Goal: Find specific page/section: Find specific page/section

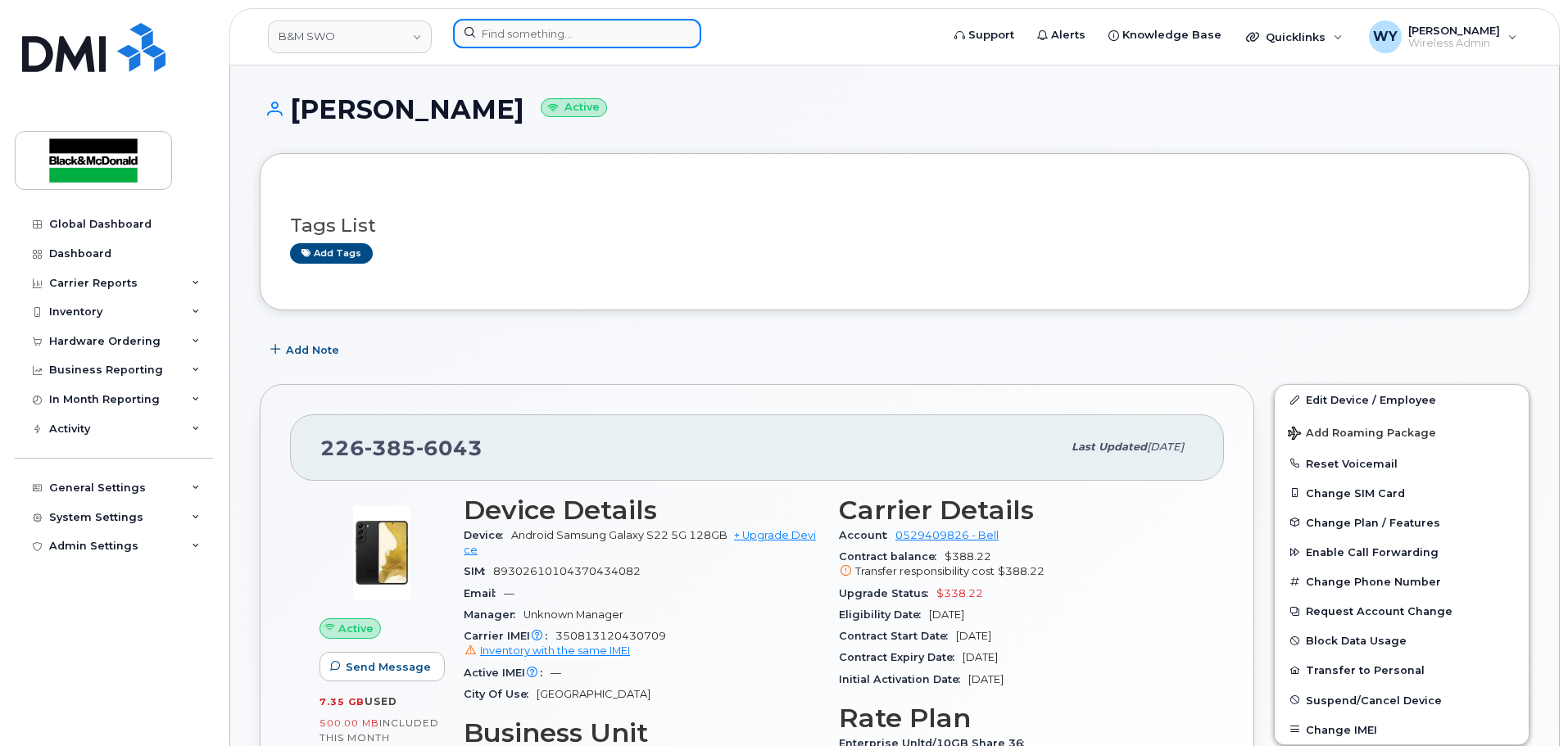
click at [589, 43] on input at bounding box center [577, 33] width 248 height 29
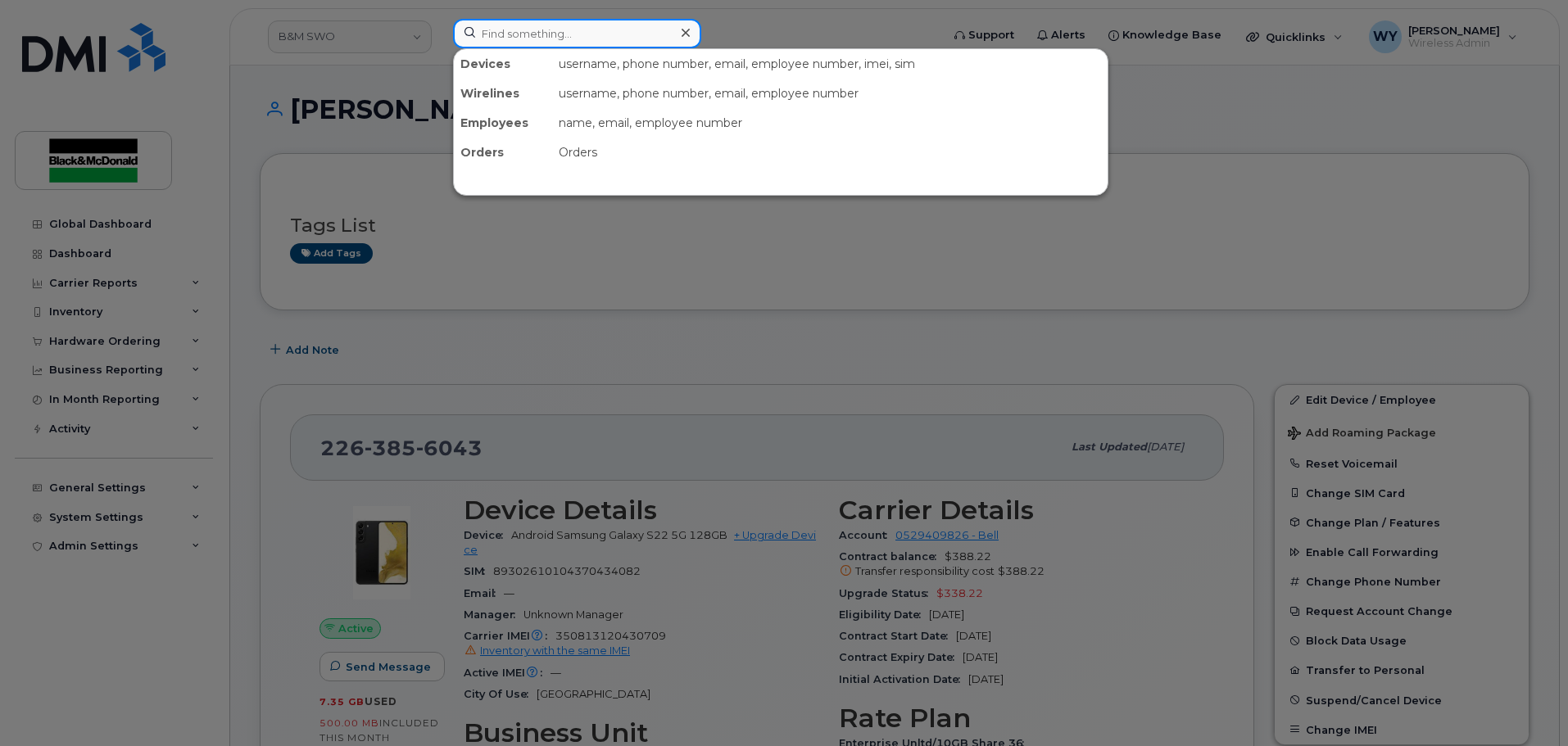
paste input "[PERSON_NAME]"
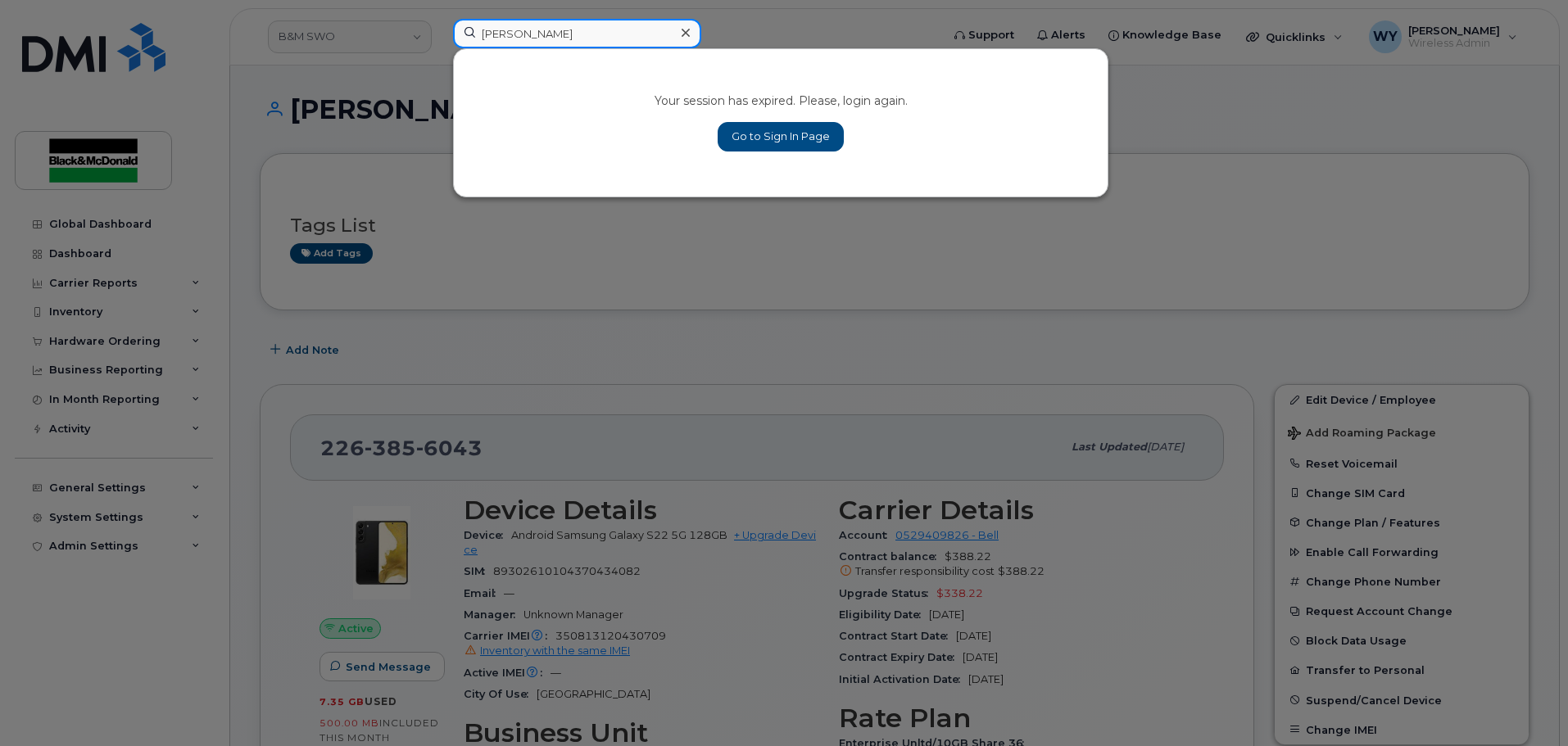
type input "[PERSON_NAME]"
click at [792, 134] on link "Go to Sign In Page" at bounding box center [781, 136] width 126 height 29
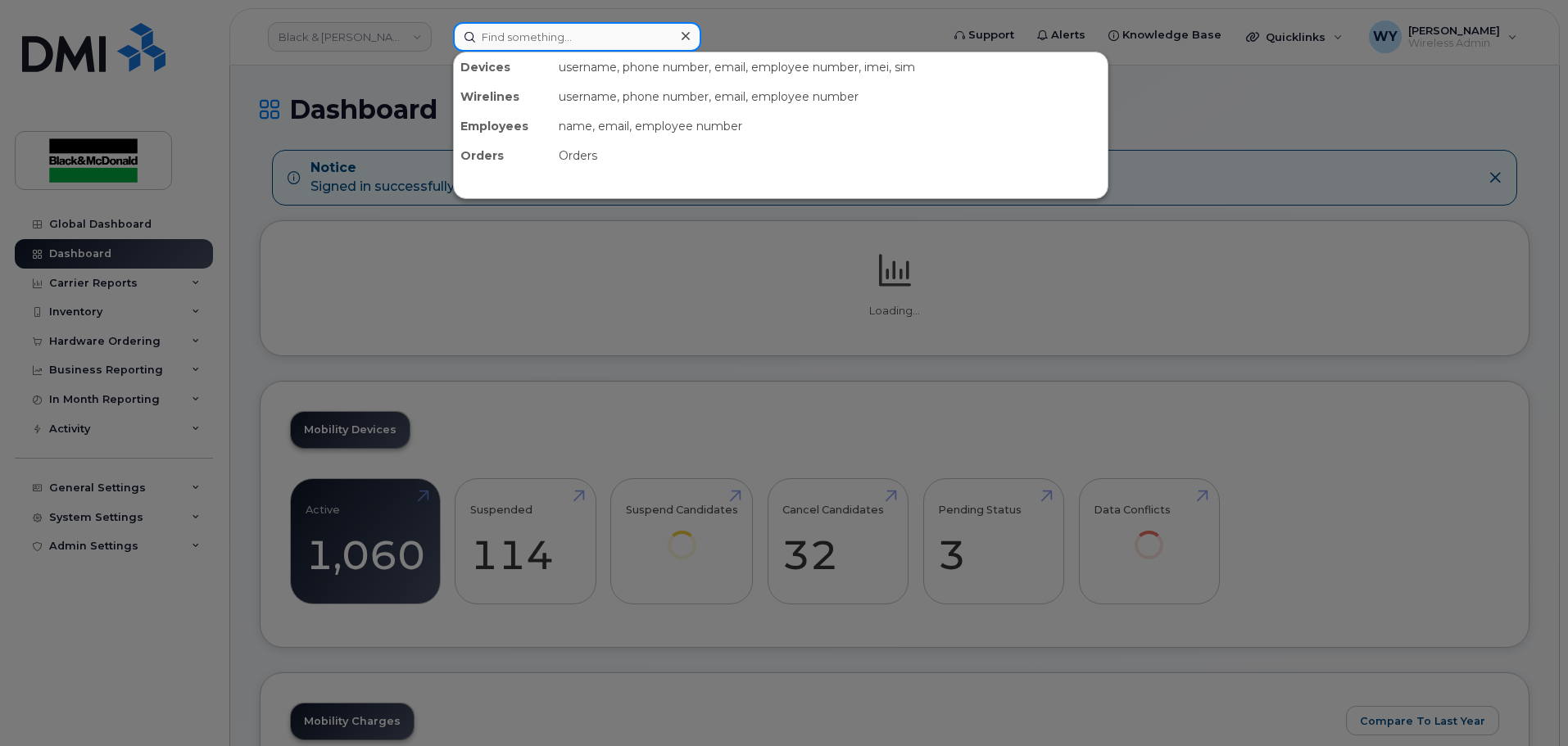
click at [537, 31] on input at bounding box center [577, 36] width 248 height 29
paste input "[PERSON_NAME]"
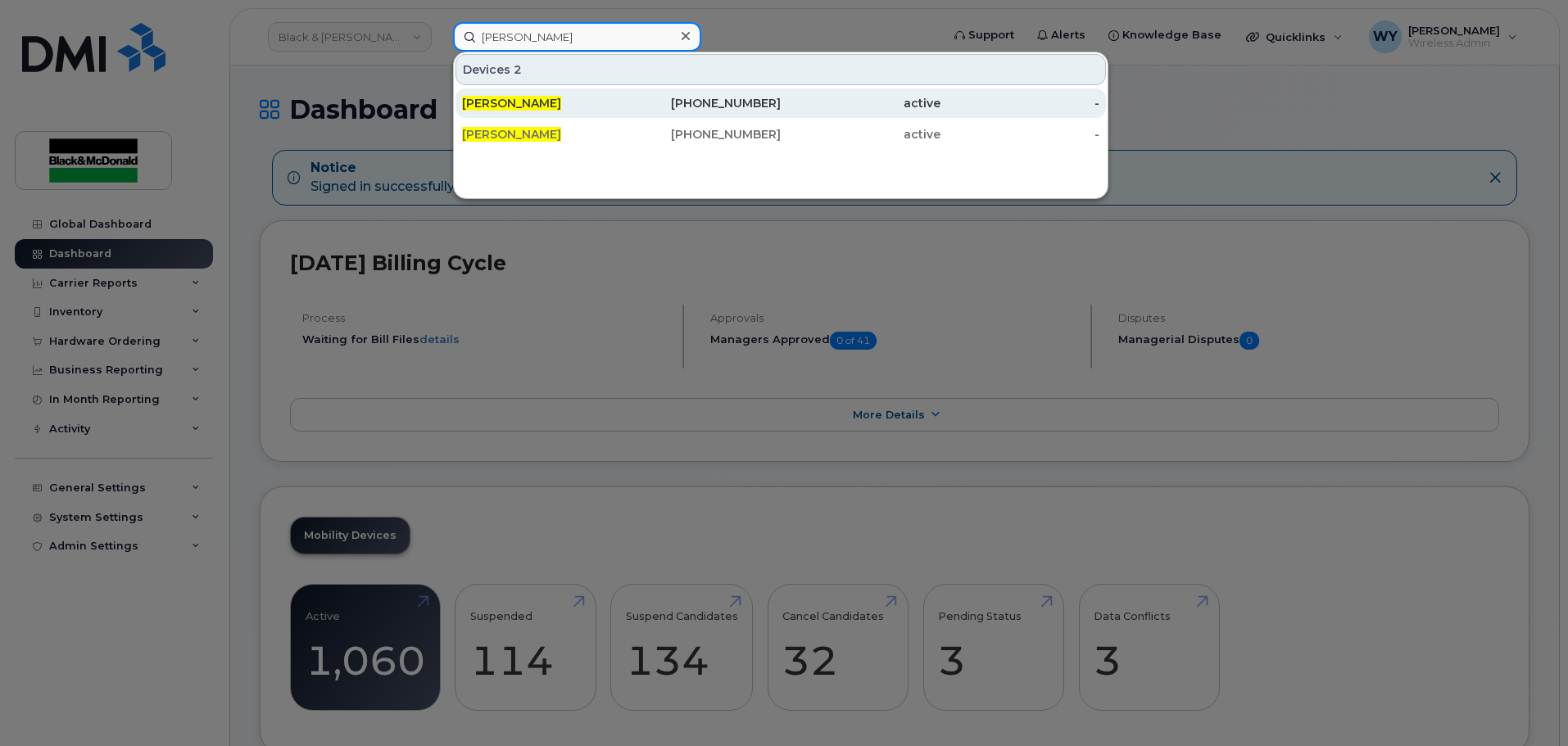
type input "[PERSON_NAME]"
click at [628, 109] on div "905-550-3994" at bounding box center [701, 103] width 160 height 17
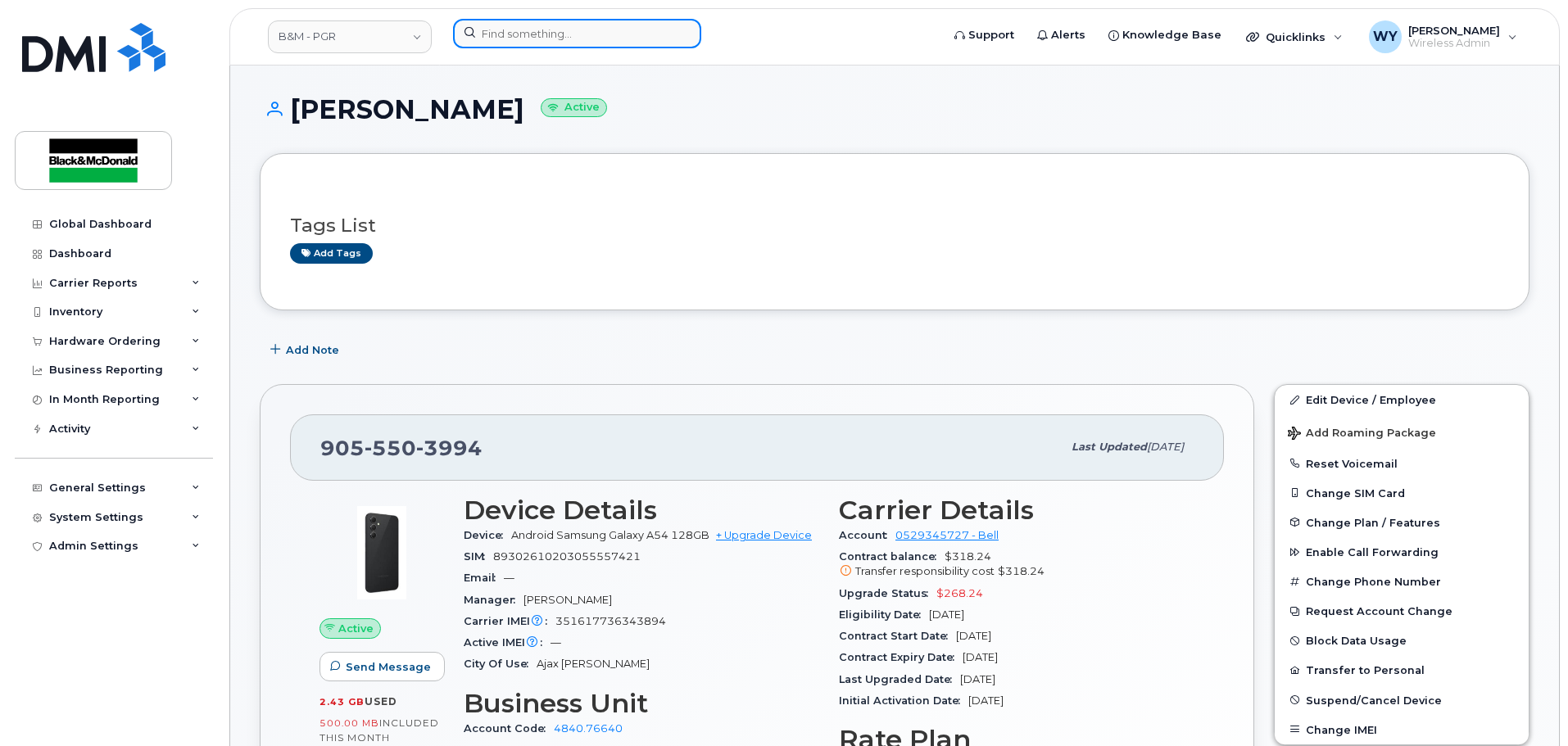
click at [583, 46] on input at bounding box center [577, 33] width 248 height 29
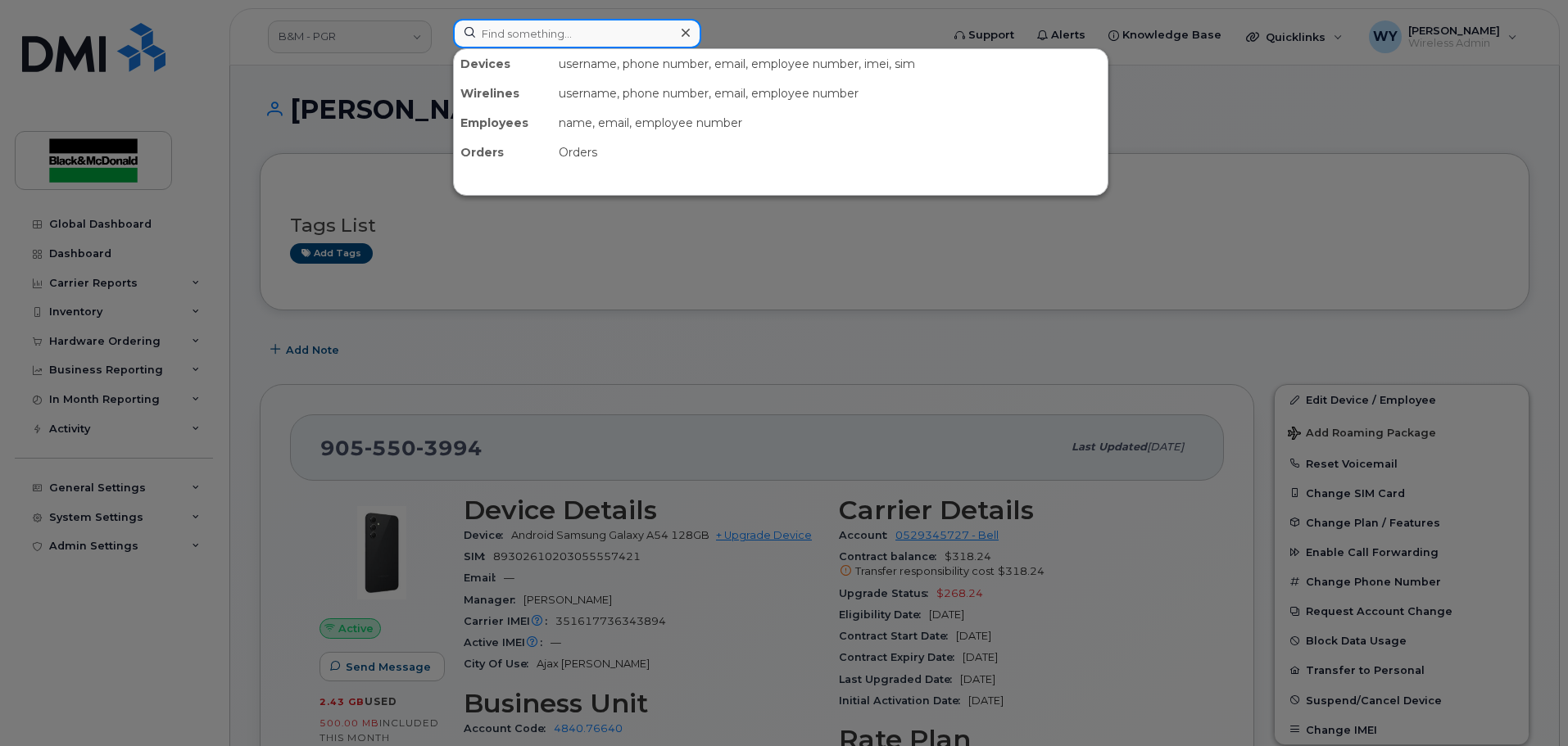
click at [571, 35] on input at bounding box center [577, 33] width 248 height 29
paste input "[PERSON_NAME]"
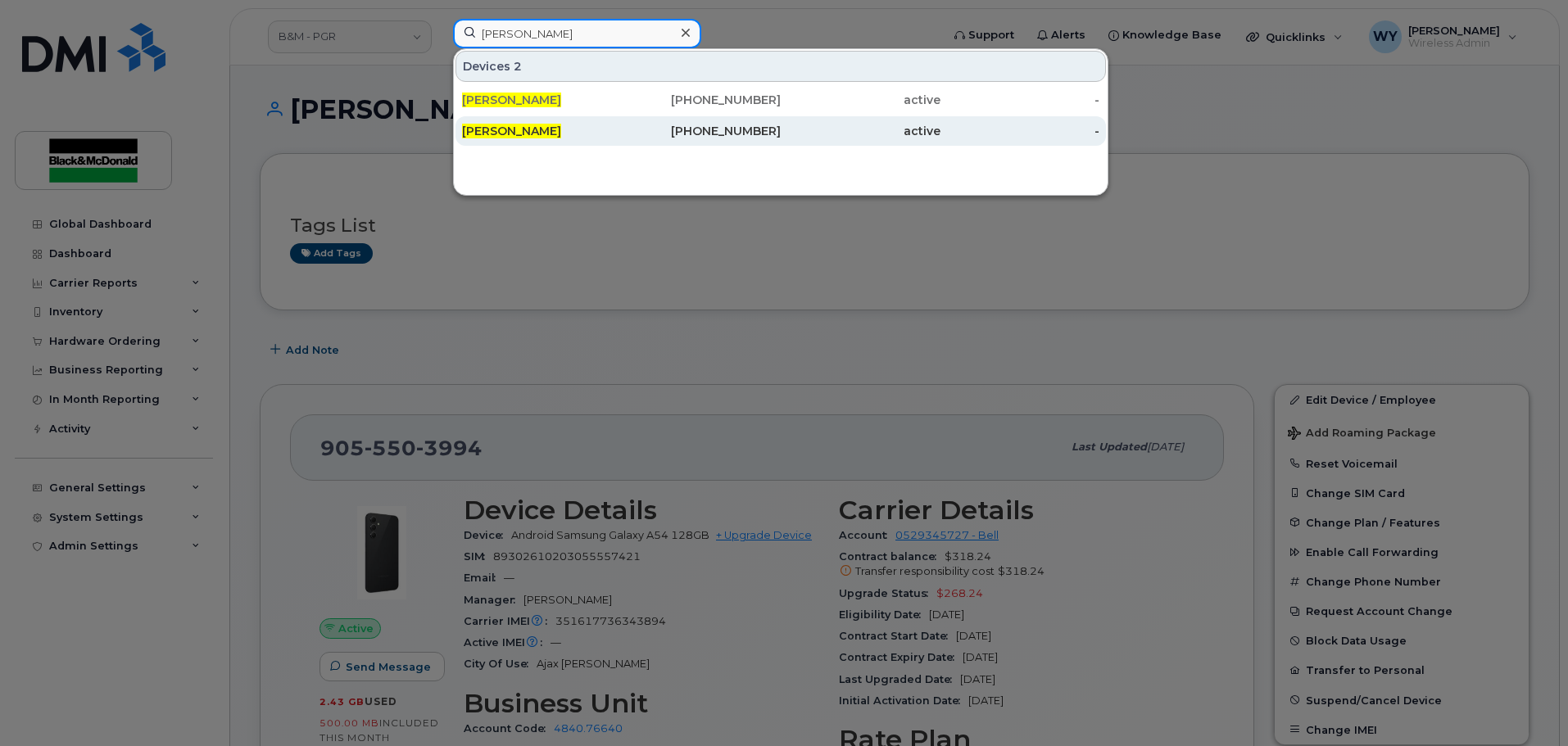
type input "[PERSON_NAME]"
click at [595, 132] on div "[PERSON_NAME]" at bounding box center [542, 131] width 160 height 17
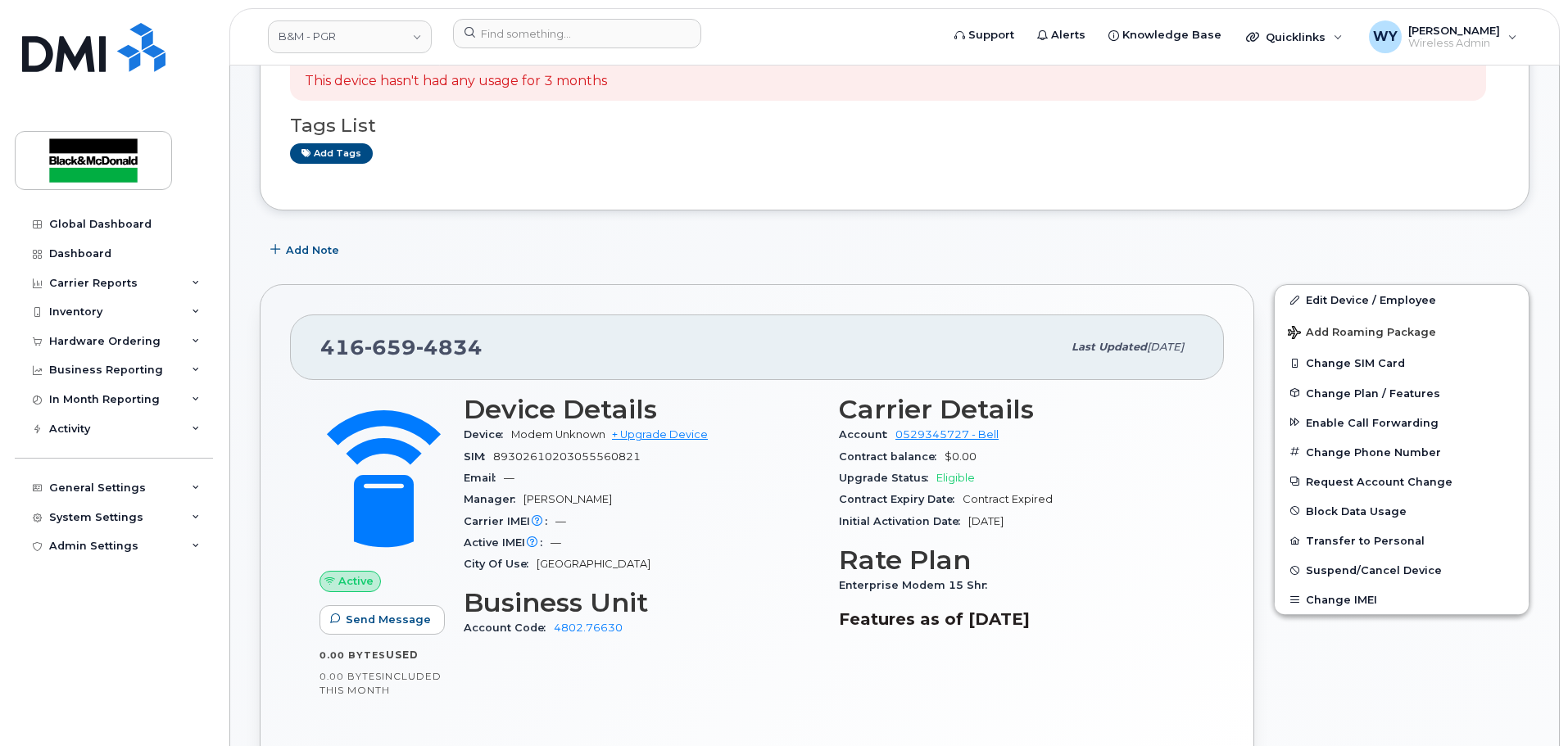
scroll to position [245, 0]
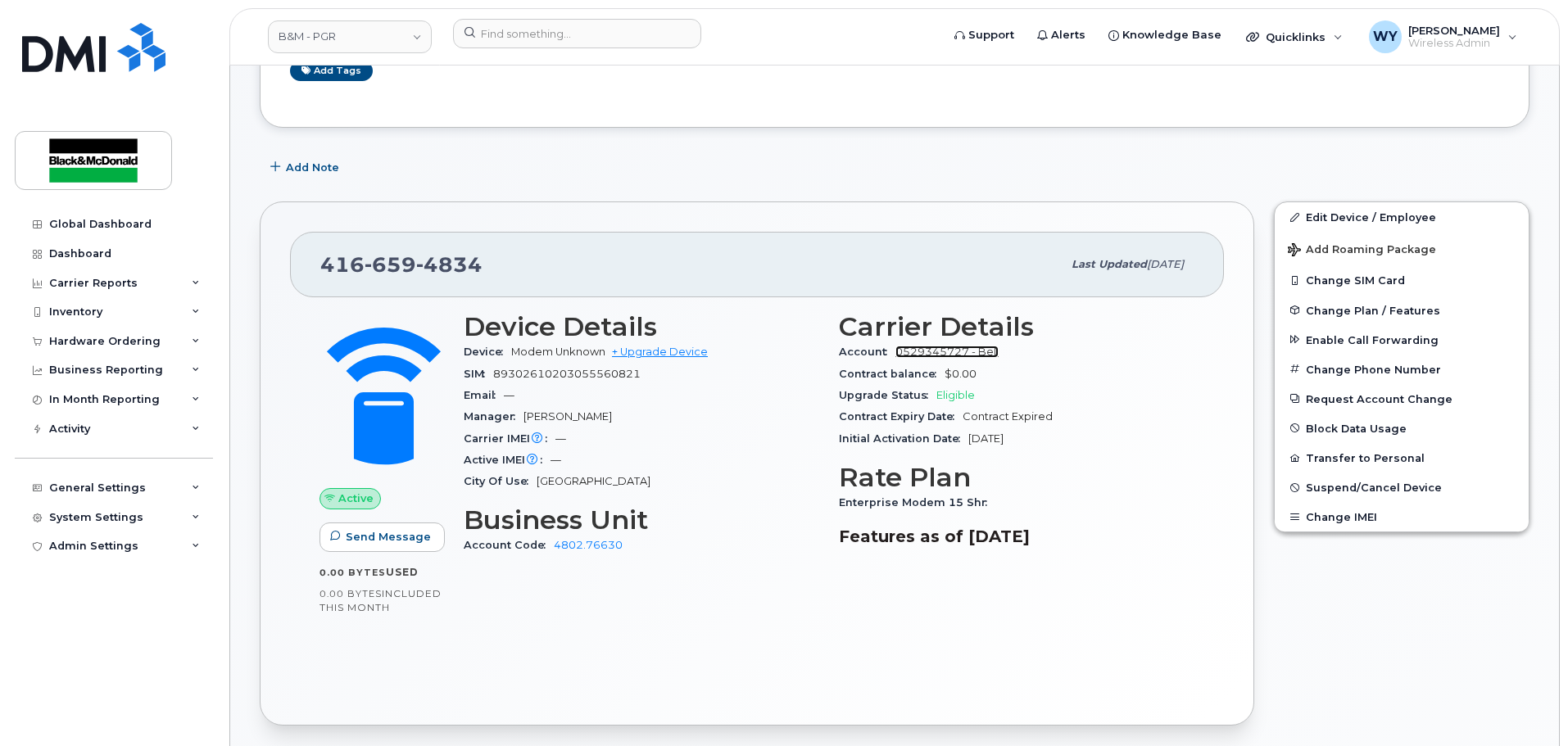
click at [966, 347] on link "0529345727 - Bell" at bounding box center [947, 351] width 103 height 12
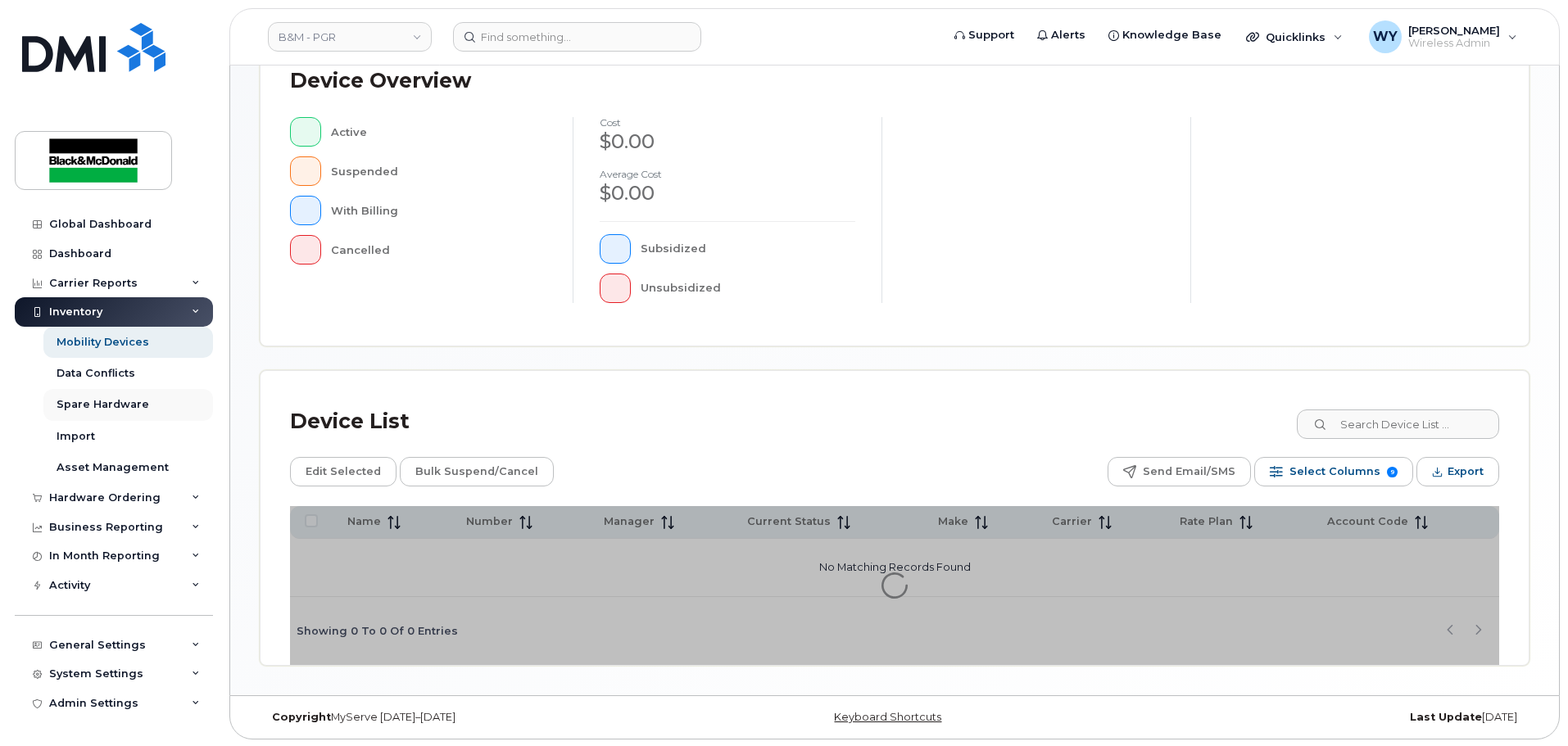
scroll to position [380, 0]
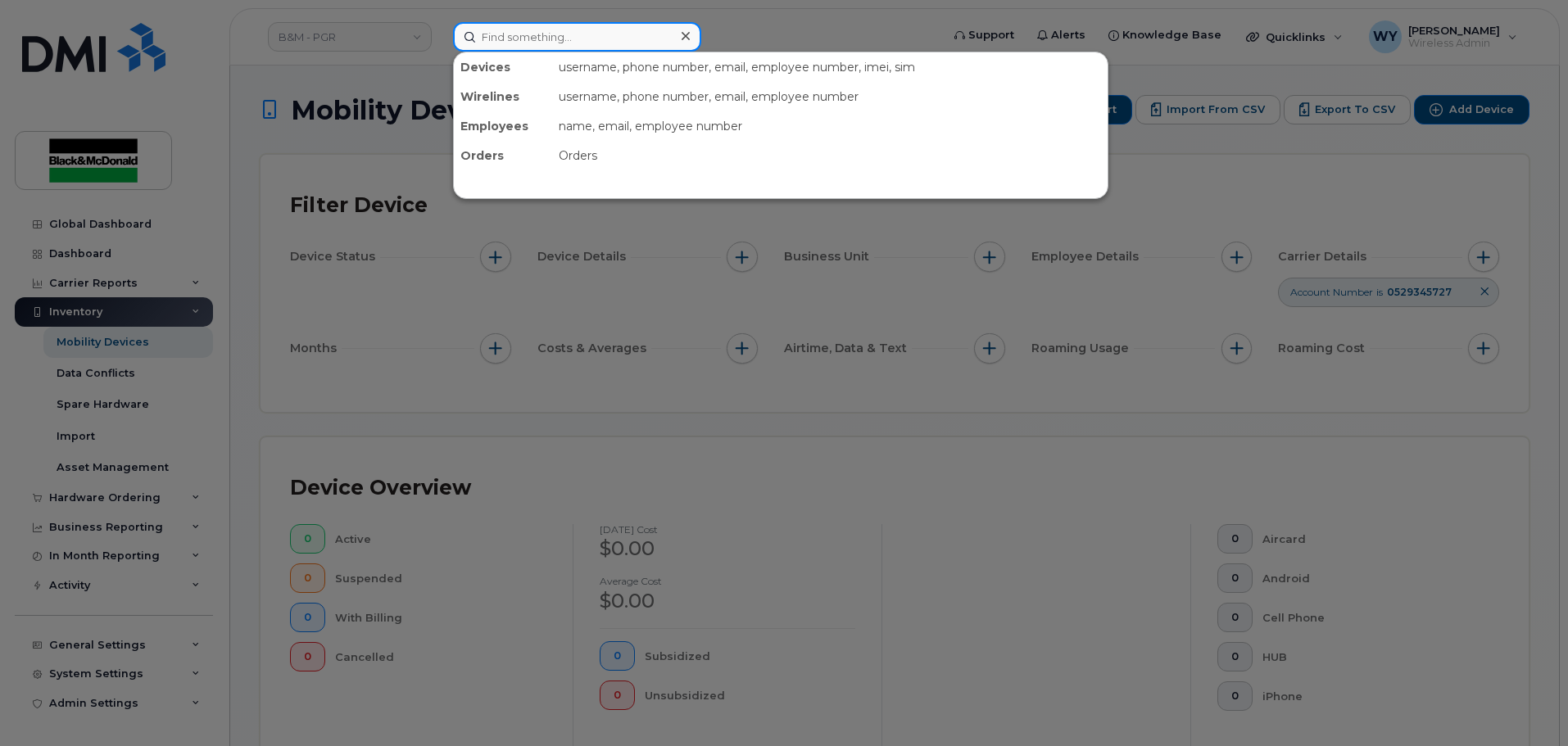
click at [561, 34] on input at bounding box center [577, 36] width 248 height 29
paste input "[PERSON_NAME]"
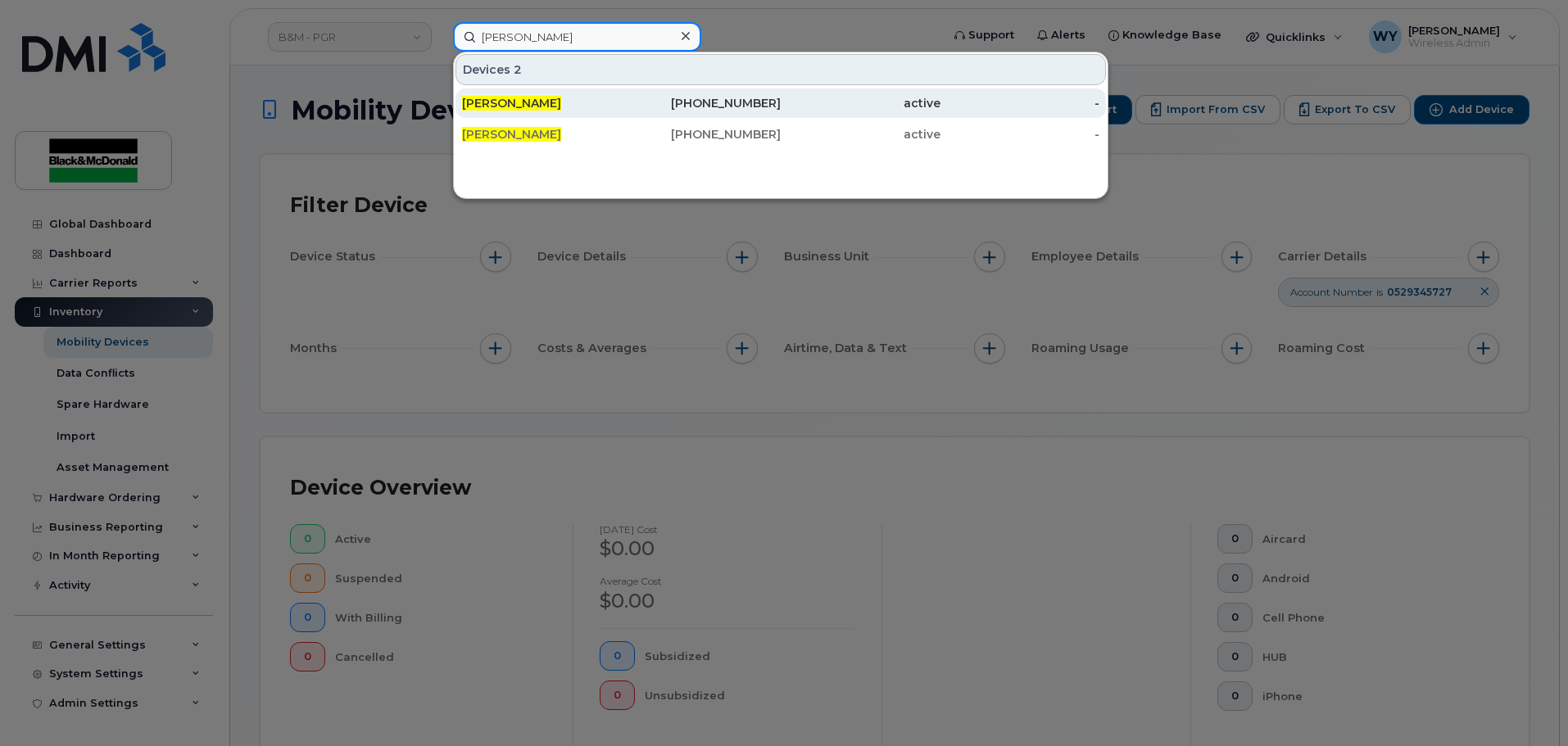
type input "[PERSON_NAME]"
click at [603, 109] on div "[PERSON_NAME]" at bounding box center [542, 103] width 160 height 17
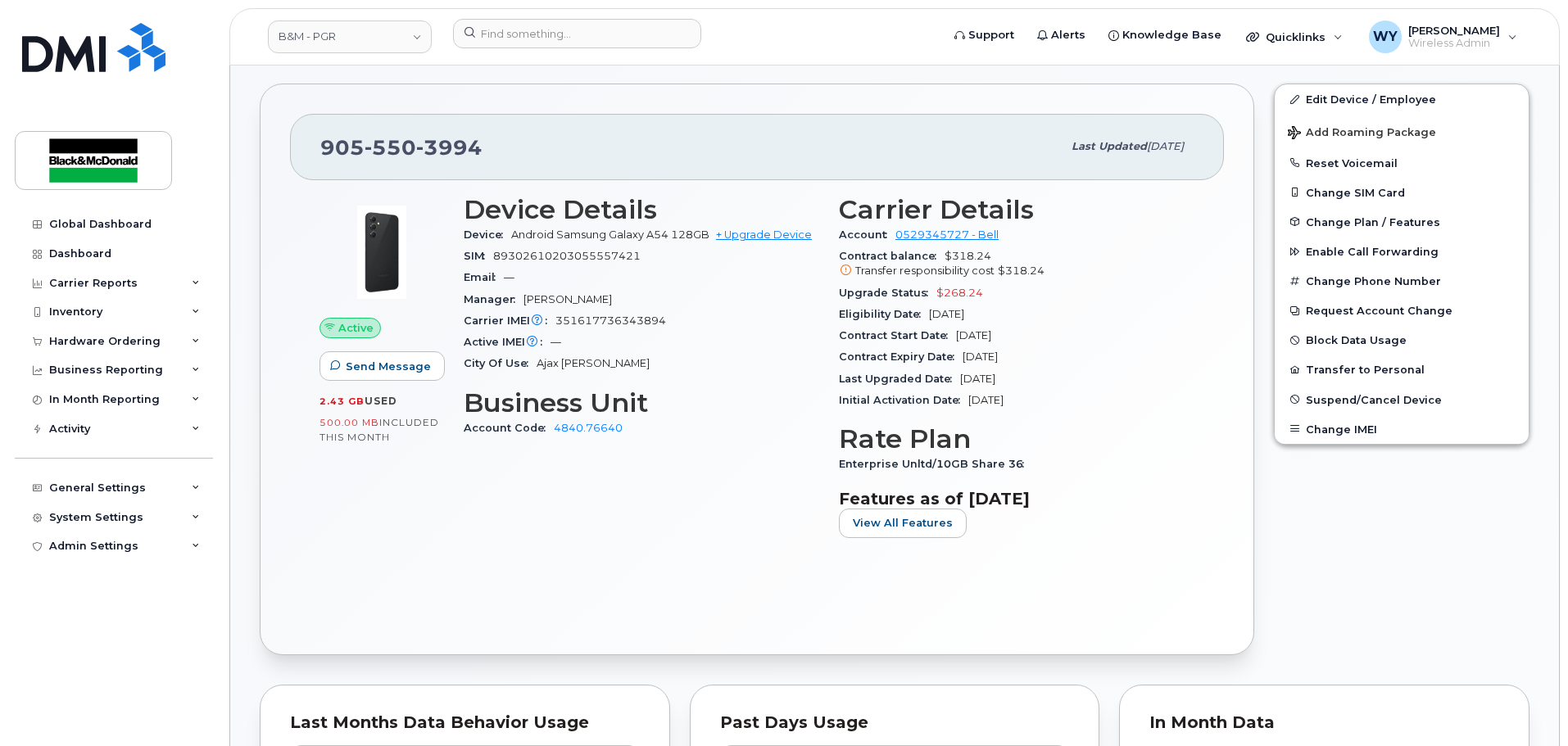
scroll to position [328, 0]
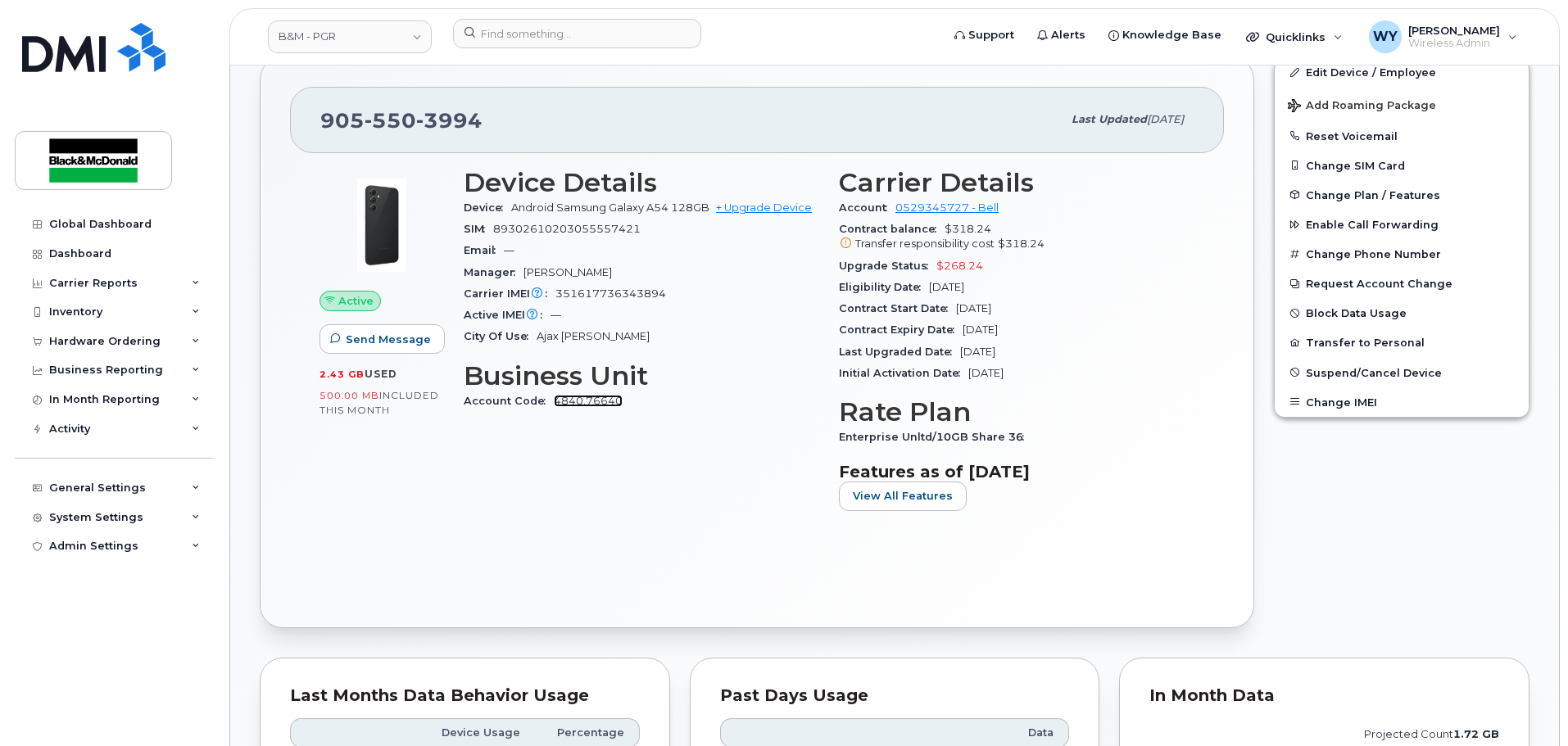
click at [571, 403] on link "4840.76640" at bounding box center [588, 401] width 69 height 12
click at [1449, 518] on div "Edit Device / Employee Add Roaming Package Reset Voicemail Change SIM Card Chan…" at bounding box center [1402, 342] width 276 height 591
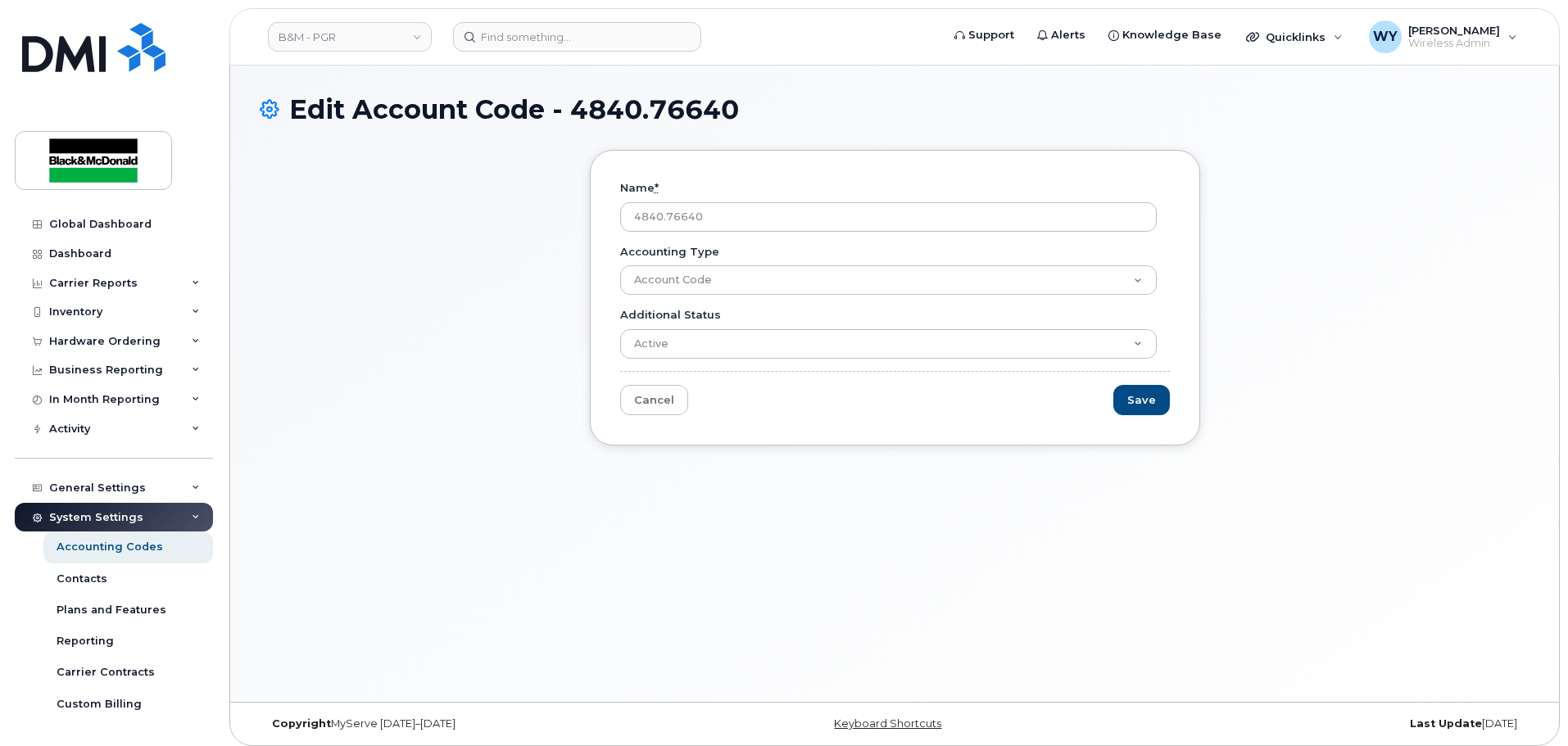
scroll to position [8, 0]
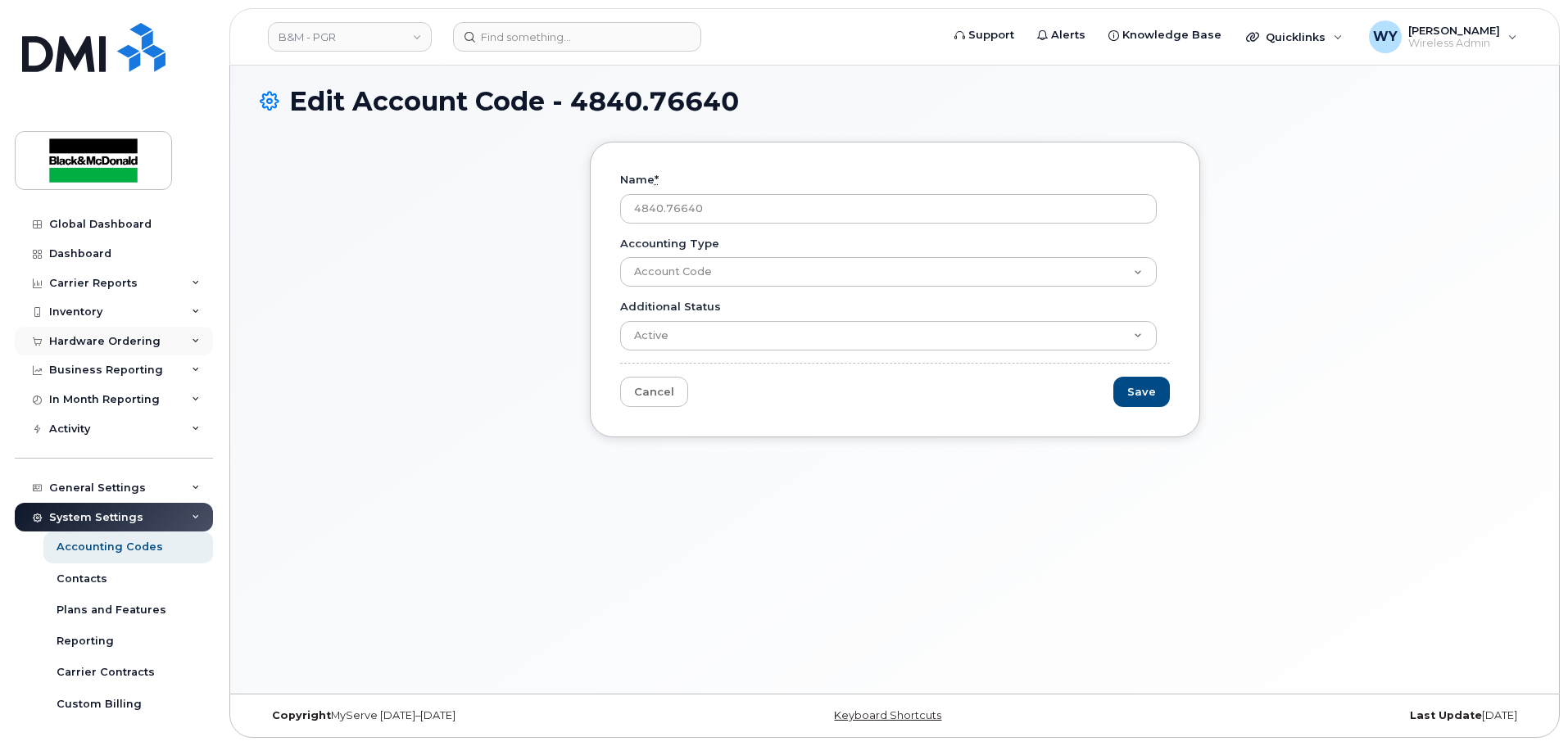
click at [116, 346] on div "Hardware Ordering" at bounding box center [105, 341] width 111 height 13
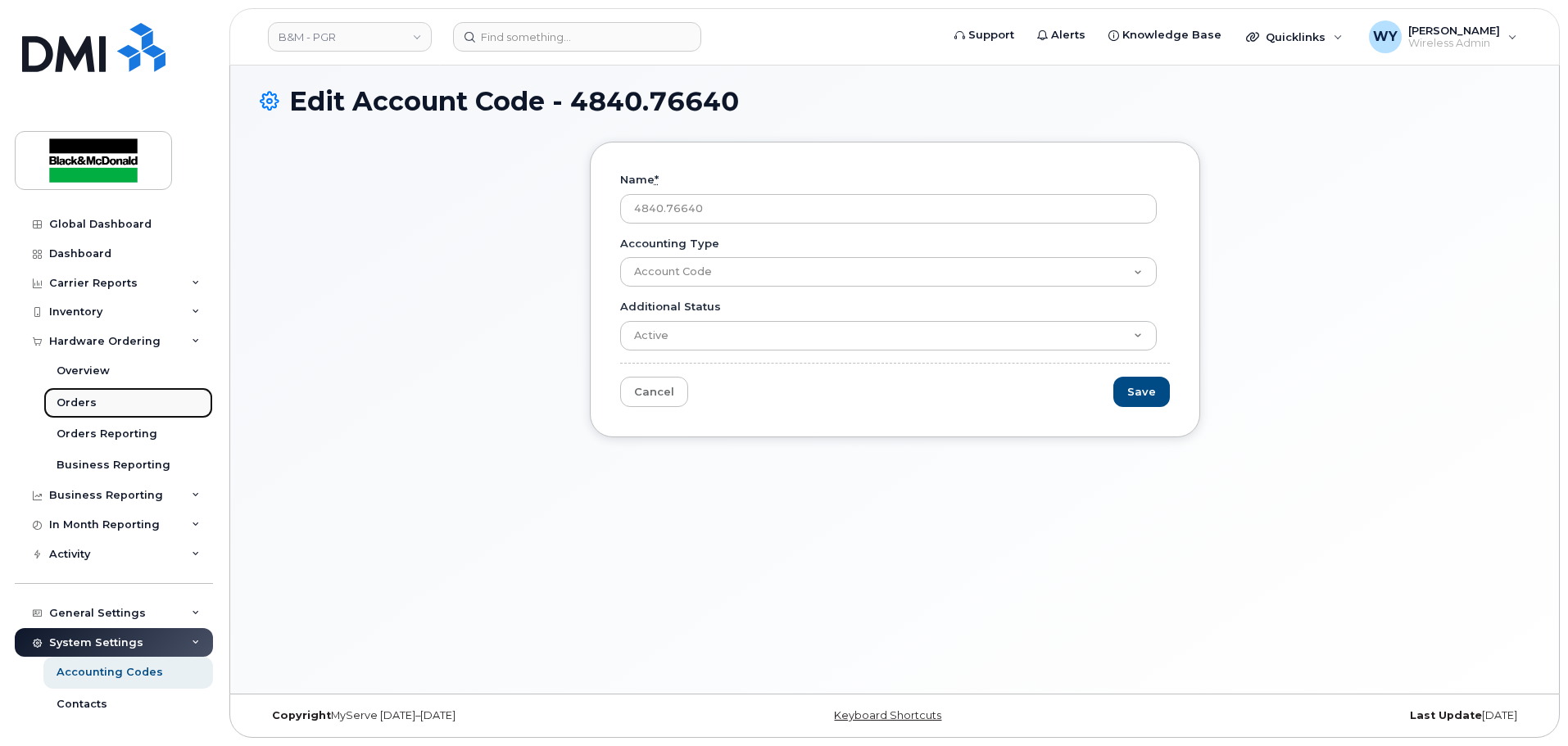
click at [85, 408] on div "Orders" at bounding box center [76, 403] width 40 height 15
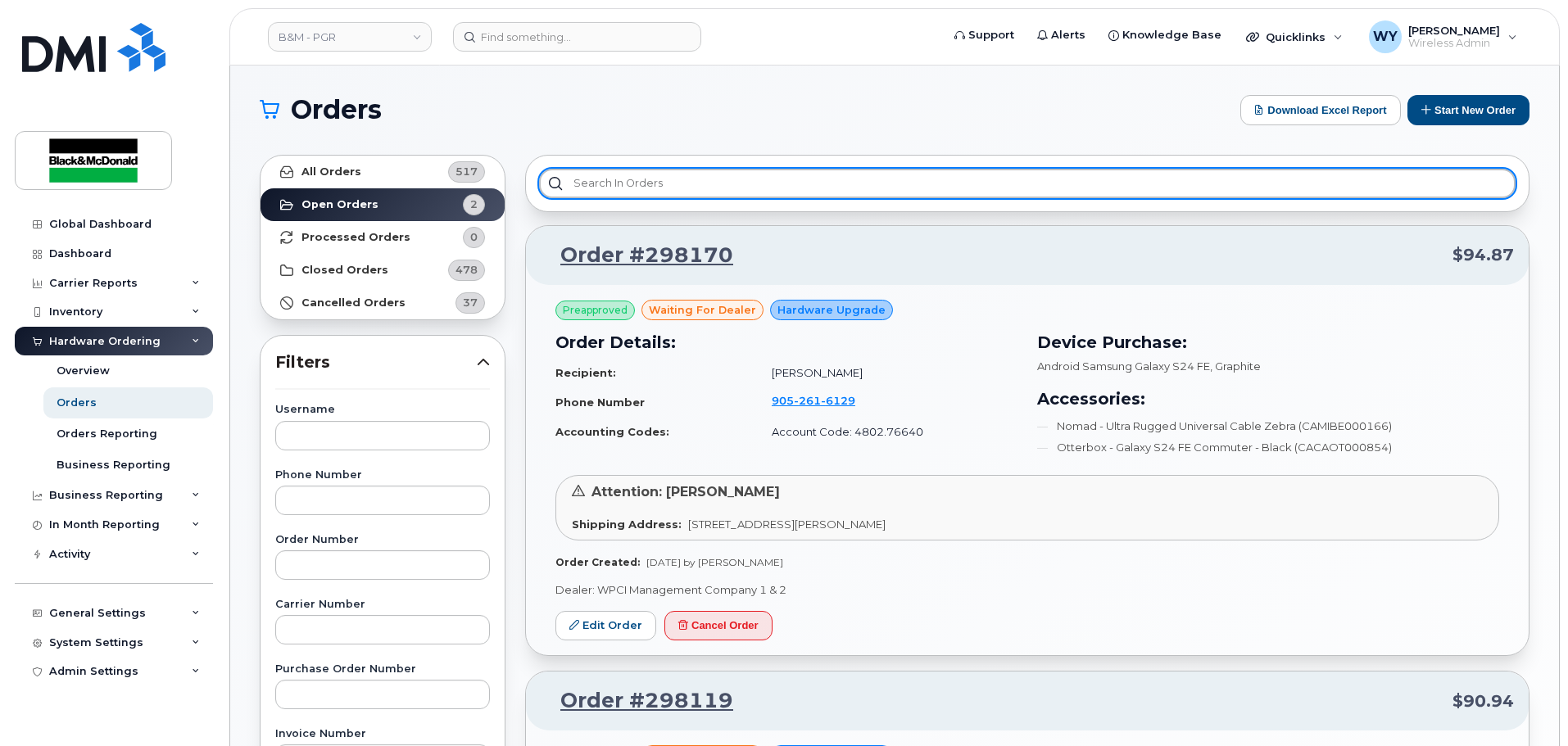
click at [698, 182] on input "text" at bounding box center [1027, 183] width 977 height 29
paste input "[PERSON_NAME]"
type input "j"
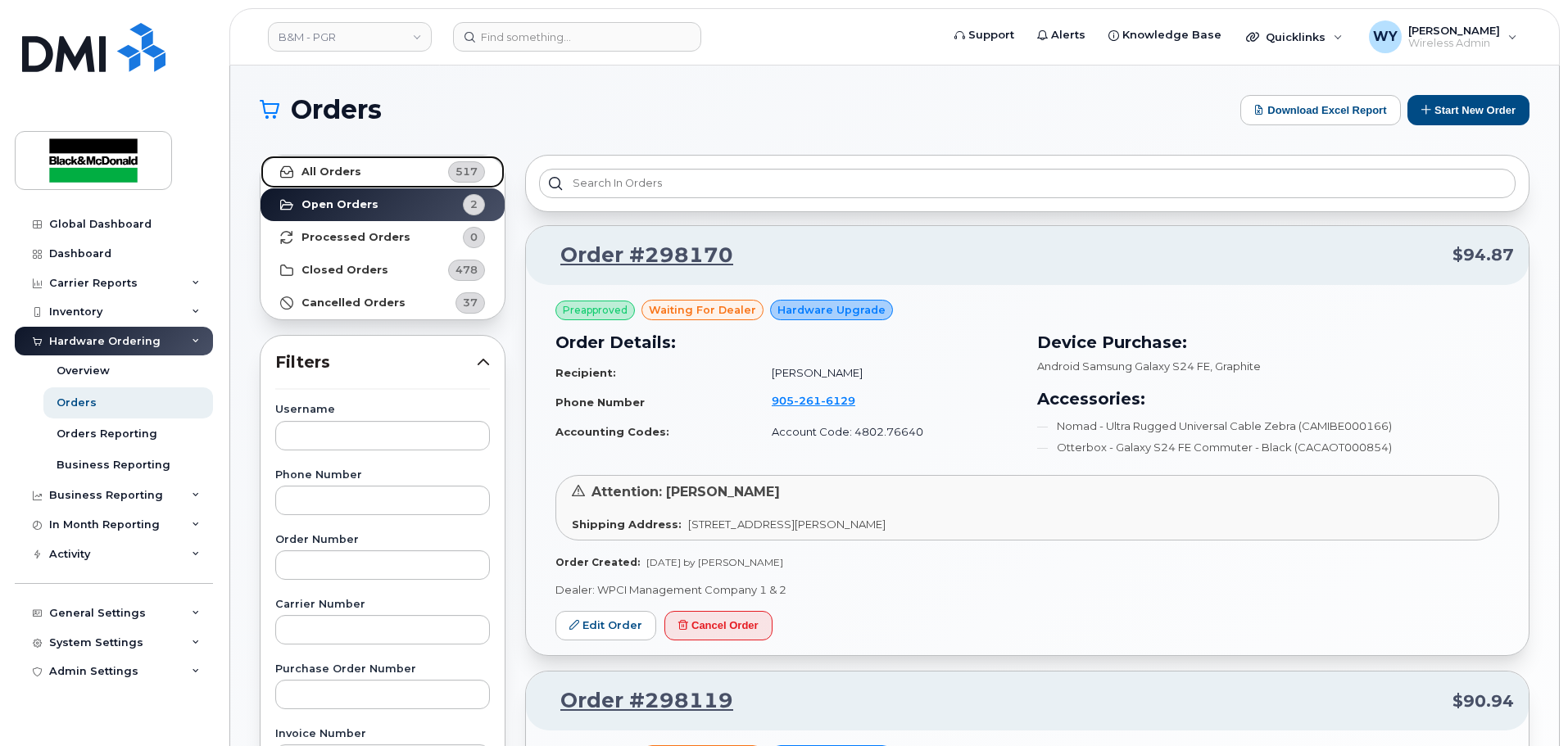
click at [390, 164] on link "All Orders 517" at bounding box center [383, 171] width 244 height 33
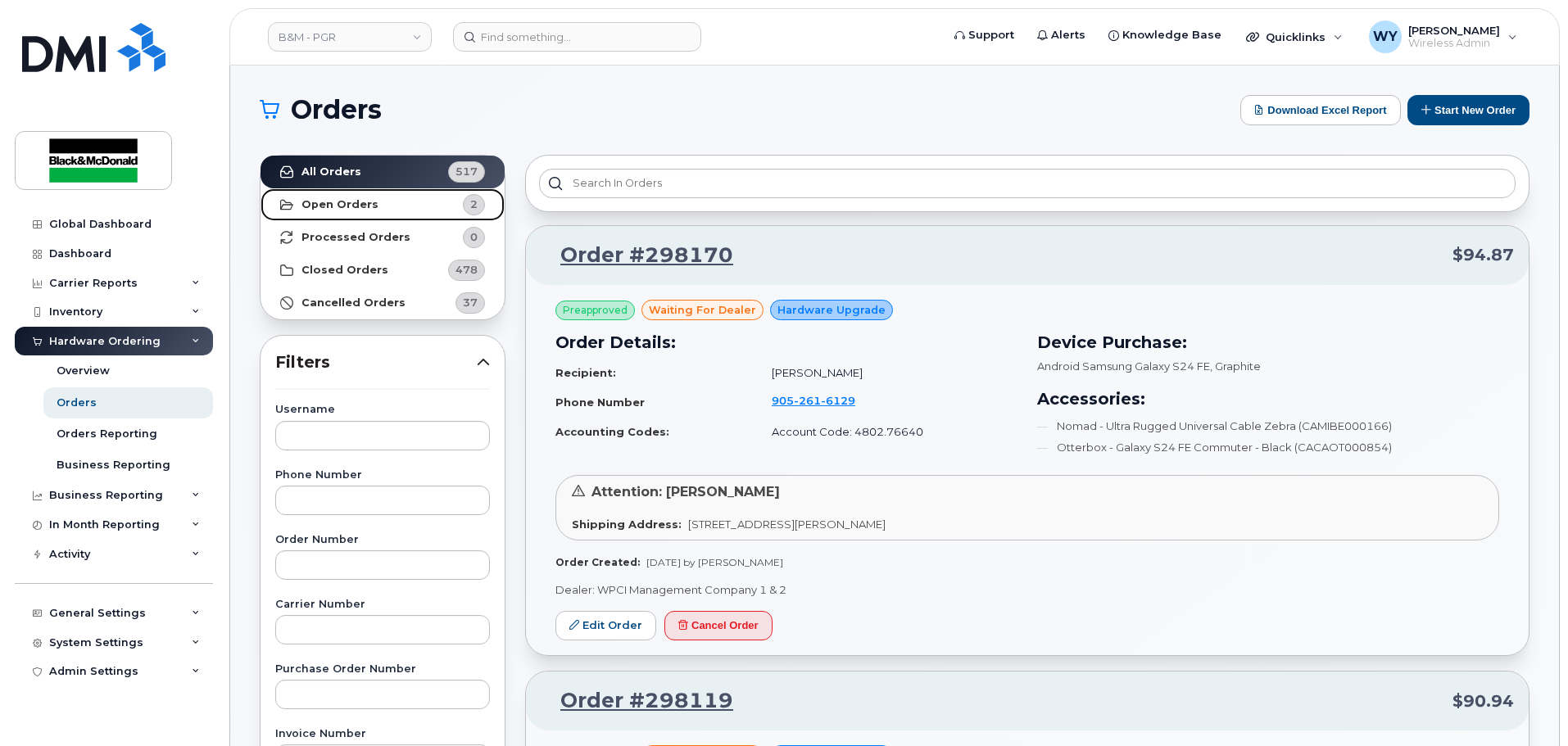
click at [385, 207] on link "Open Orders 2" at bounding box center [383, 204] width 244 height 33
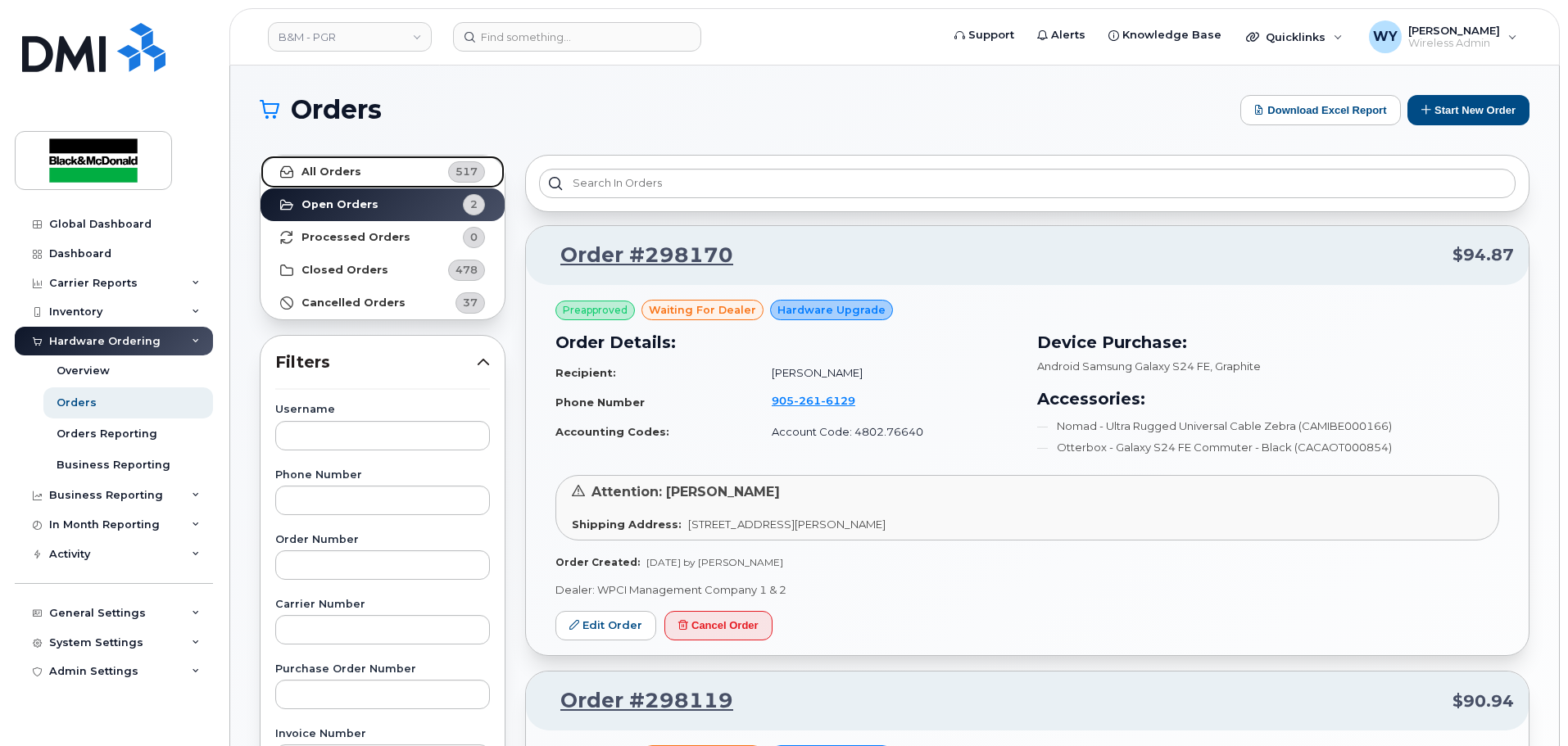
click at [374, 176] on link "All Orders 517" at bounding box center [383, 171] width 244 height 33
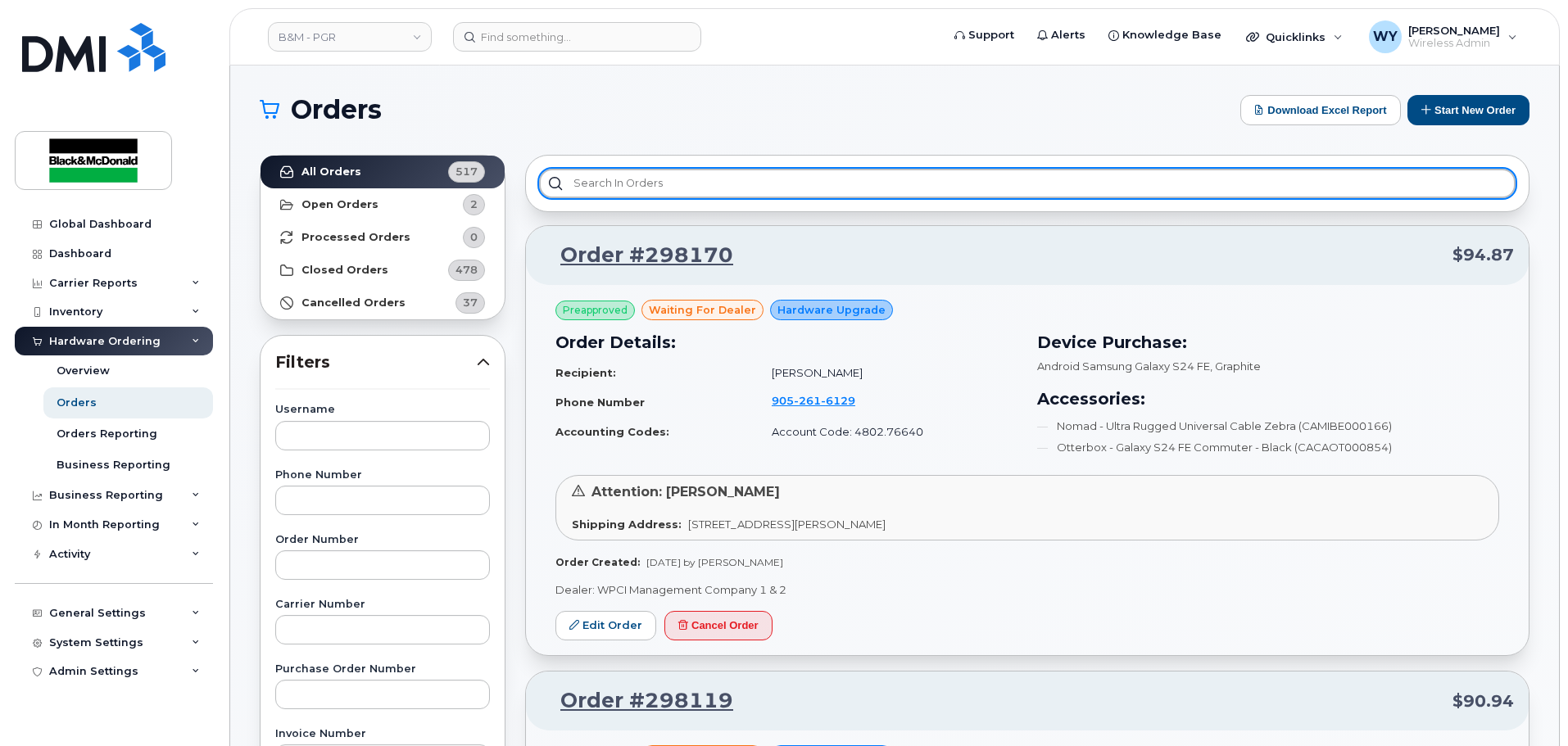
click at [682, 185] on input "text" at bounding box center [1027, 183] width 977 height 29
paste input "[PERSON_NAME]"
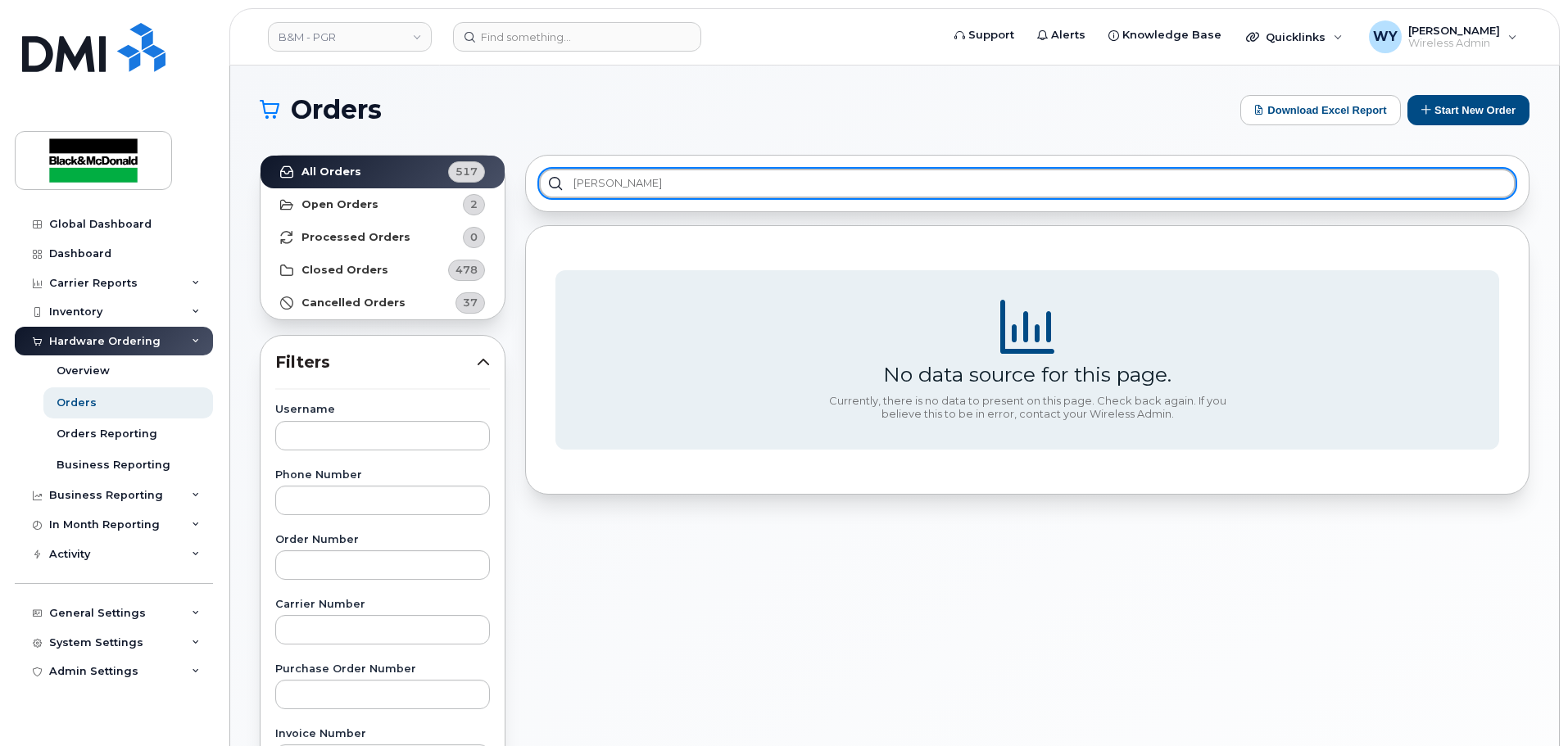
drag, startPoint x: 734, startPoint y: 187, endPoint x: 384, endPoint y: 187, distance: 350.0
click at [385, 187] on div "All Orders 517 Open Orders 2 Processed Orders 0 Closed Orders 478 Cancelled Ord…" at bounding box center [895, 720] width 1290 height 1150
type input "[PERSON_NAME]"
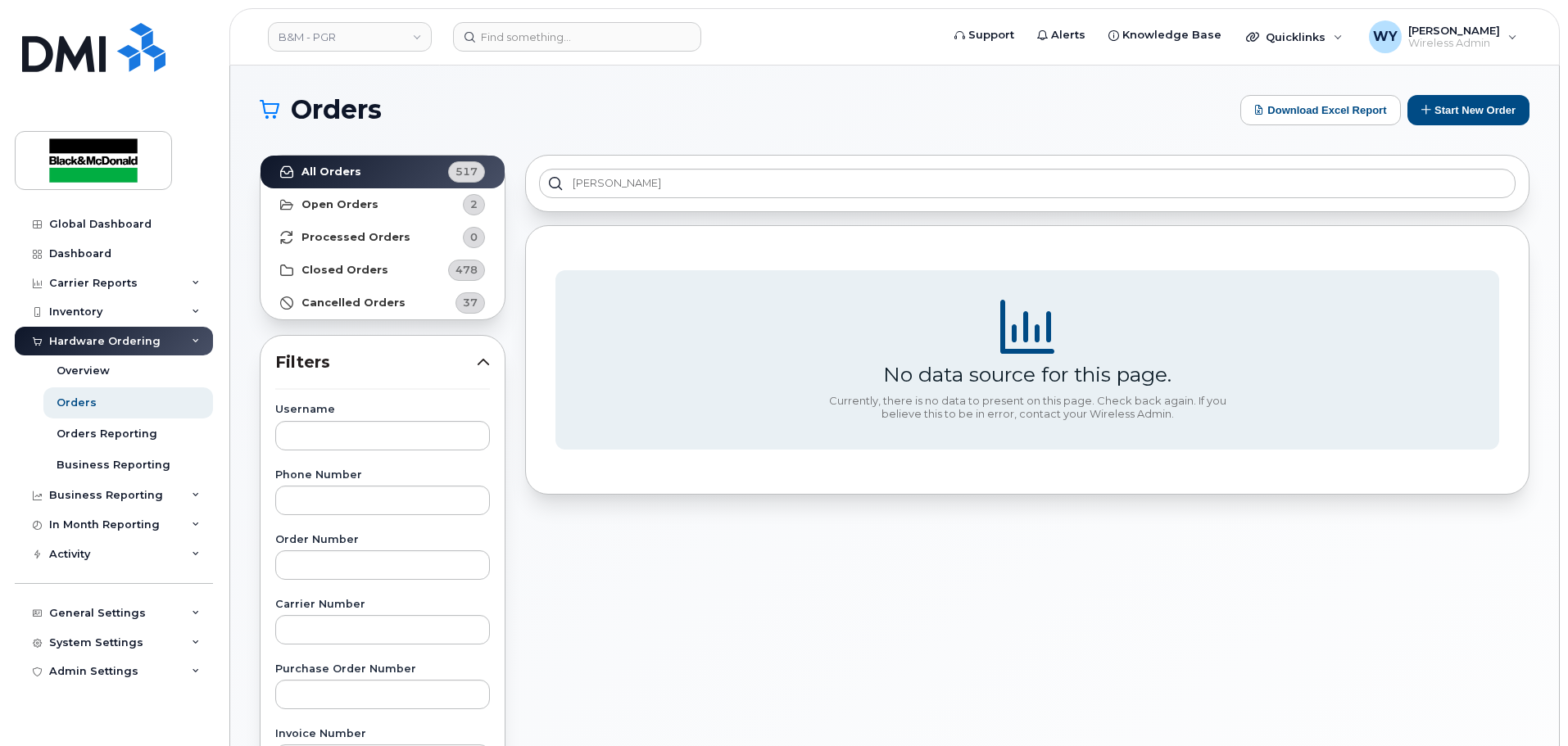
click at [761, 291] on section "No data source for this page. Currently, there is no data to present on this pa…" at bounding box center [1027, 360] width 944 height 180
click at [373, 265] on strong "Closed Orders" at bounding box center [345, 270] width 87 height 13
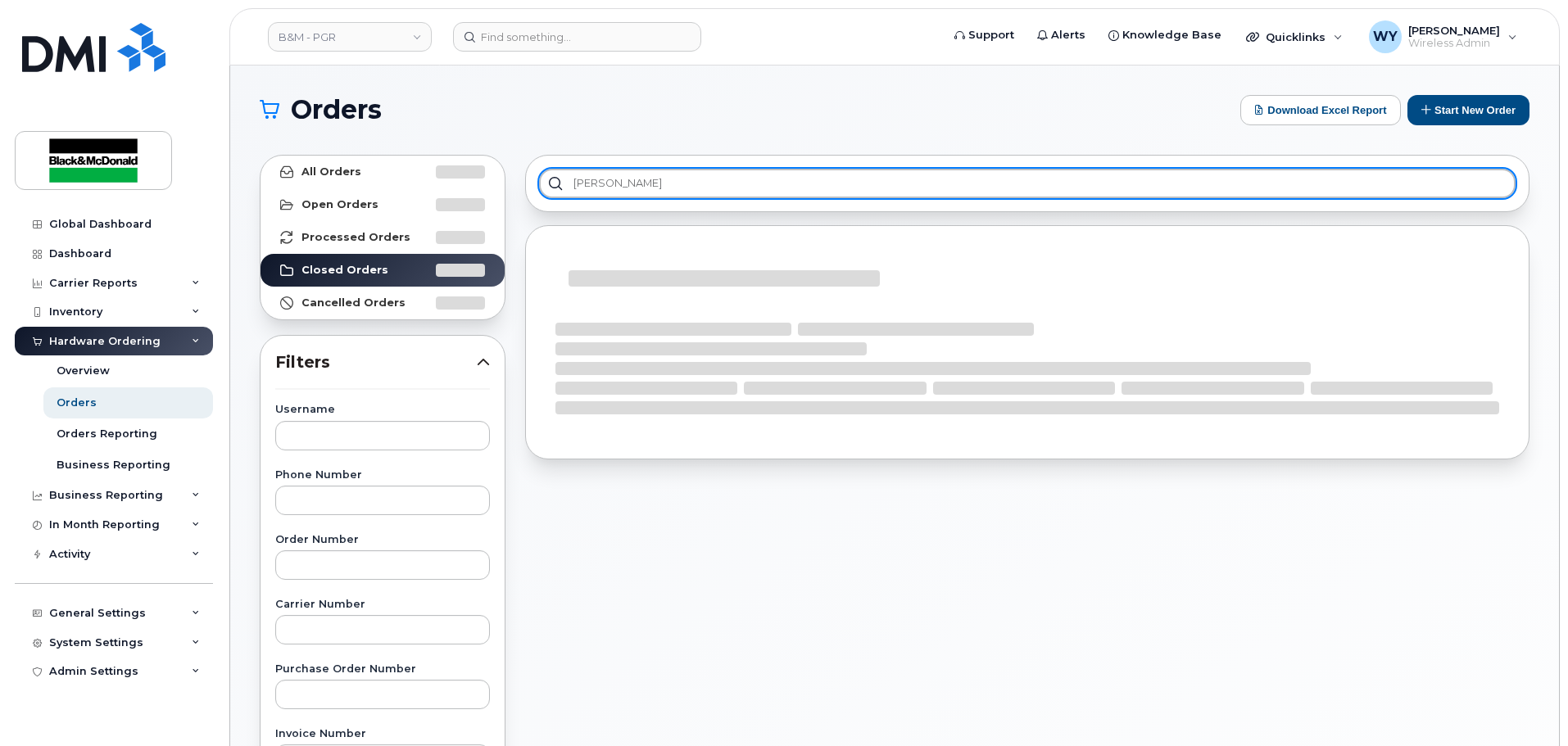
click at [655, 182] on input "[PERSON_NAME]" at bounding box center [1027, 183] width 977 height 29
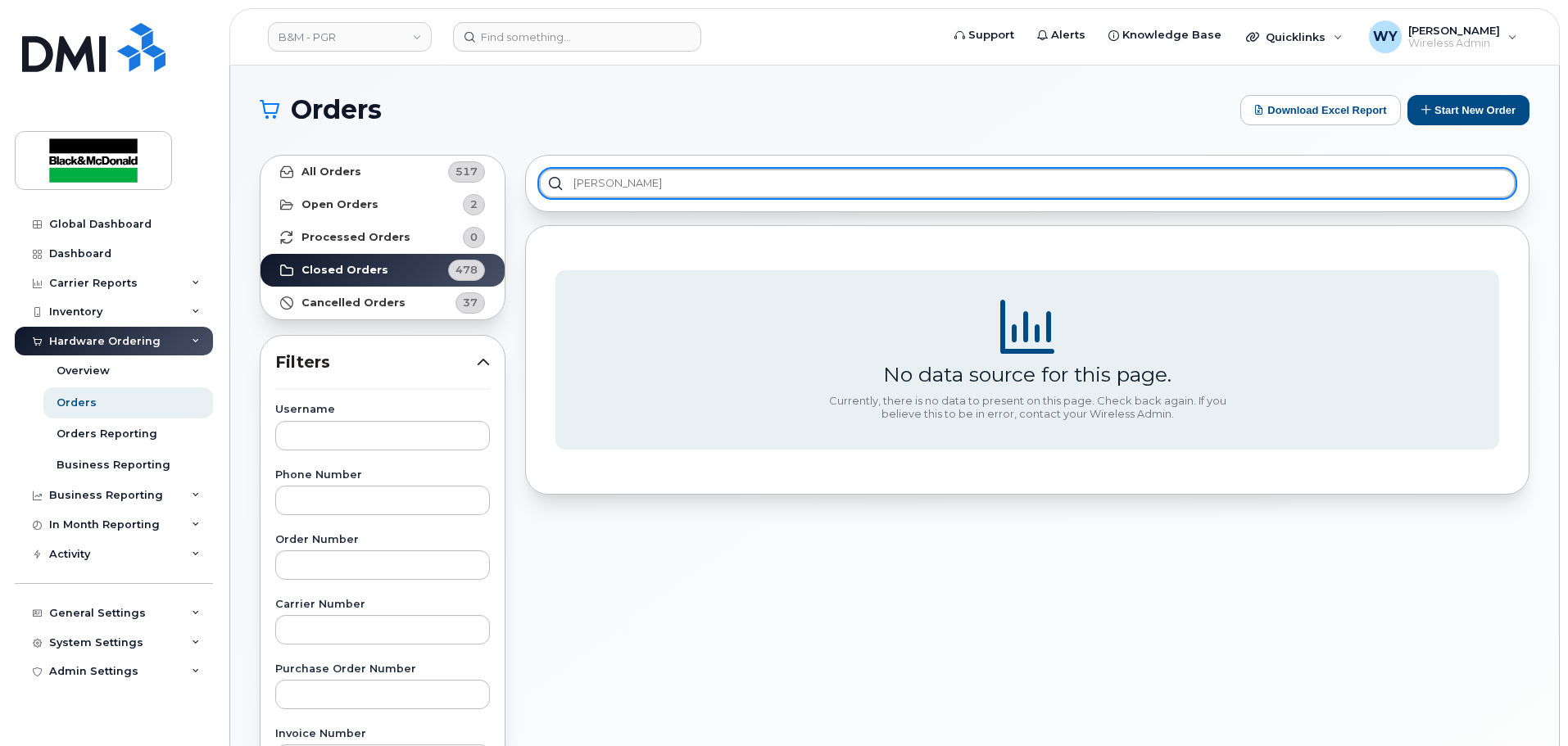
drag, startPoint x: 780, startPoint y: 189, endPoint x: 223, endPoint y: 192, distance: 557.0
click at [231, 183] on div "B&M - PGR Support Alerts Knowledge Base Quicklinks Suspend / Cancel Device Chan…" at bounding box center [895, 689] width 1329 height 1249
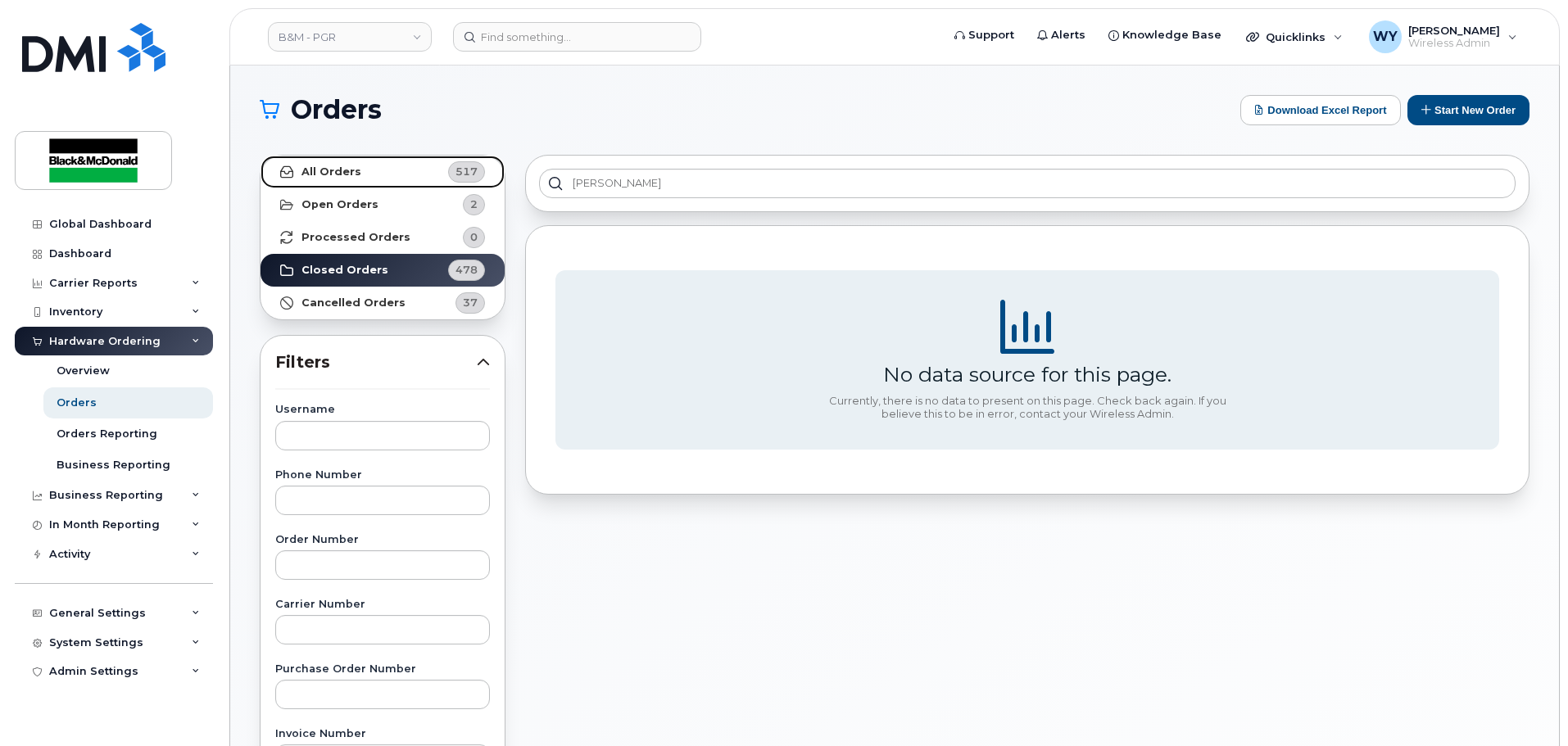
click at [361, 181] on link "All Orders 517" at bounding box center [383, 171] width 244 height 33
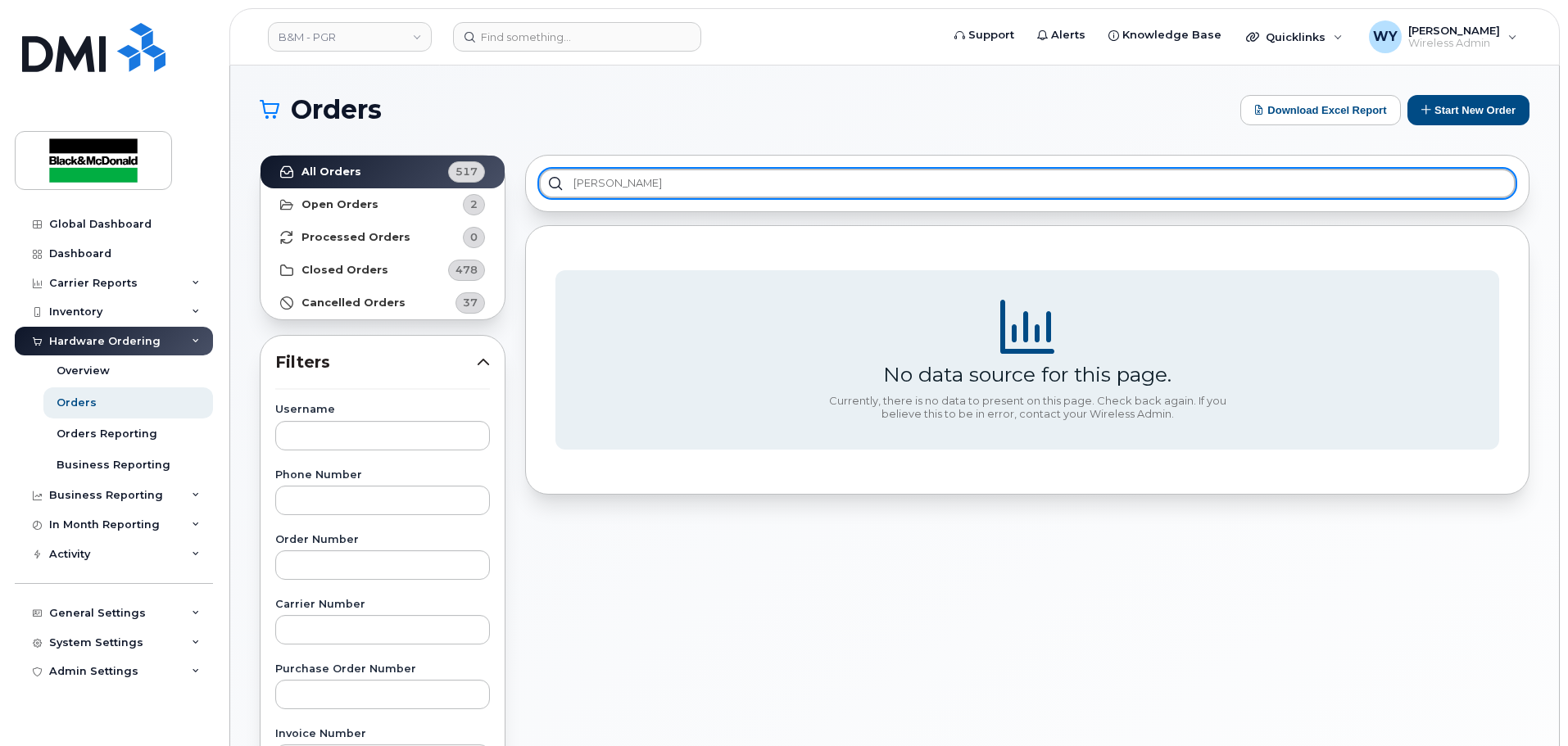
click at [672, 185] on input "[PERSON_NAME]" at bounding box center [1027, 183] width 977 height 29
drag, startPoint x: 773, startPoint y: 186, endPoint x: 292, endPoint y: 184, distance: 481.0
click at [379, 184] on div "All Orders 517 Open Orders 2 Processed Orders 0 Closed Orders 478 Cancelled Ord…" at bounding box center [895, 720] width 1290 height 1150
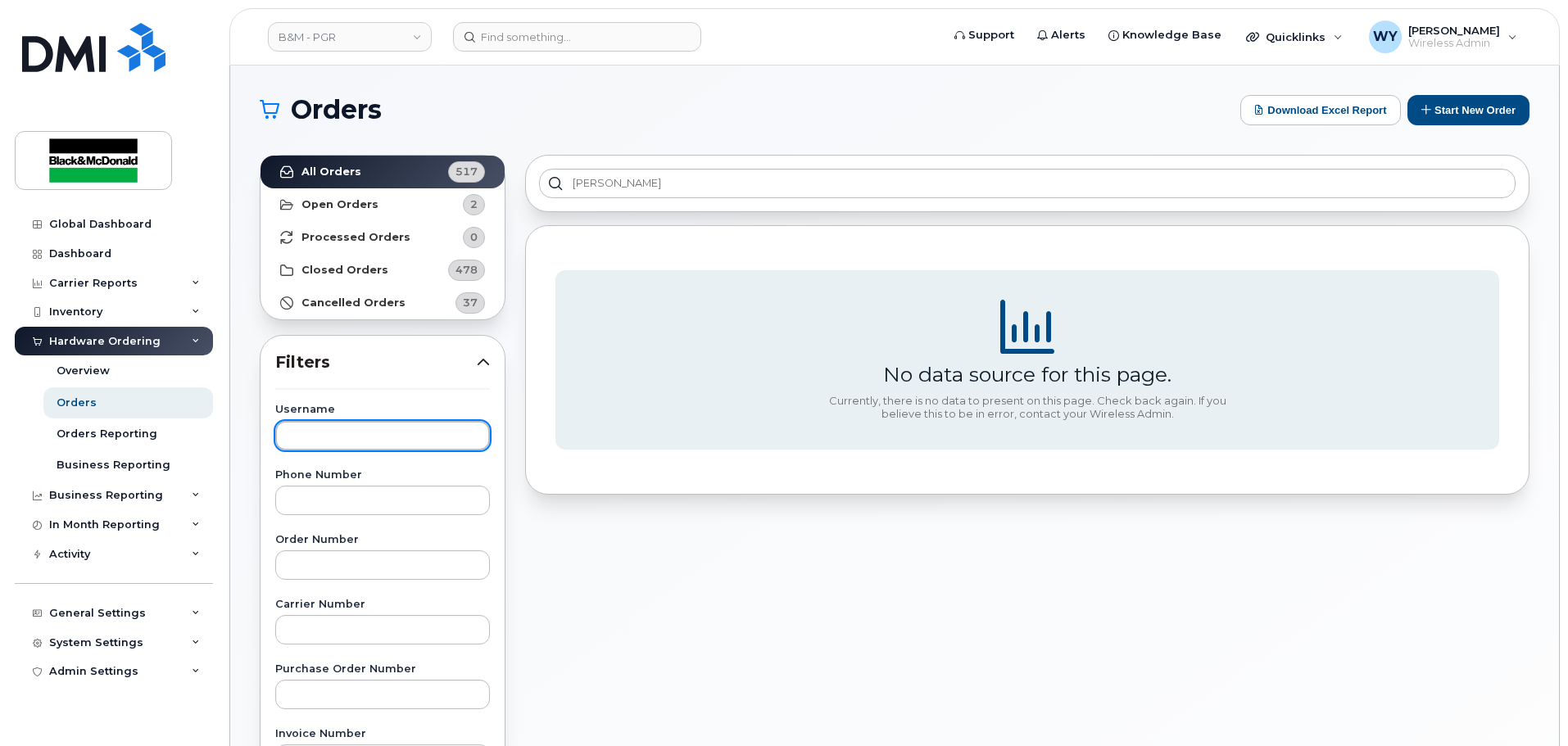
click at [361, 434] on input "text" at bounding box center [383, 435] width 215 height 29
paste input "[PERSON_NAME]"
type input "[PERSON_NAME]"
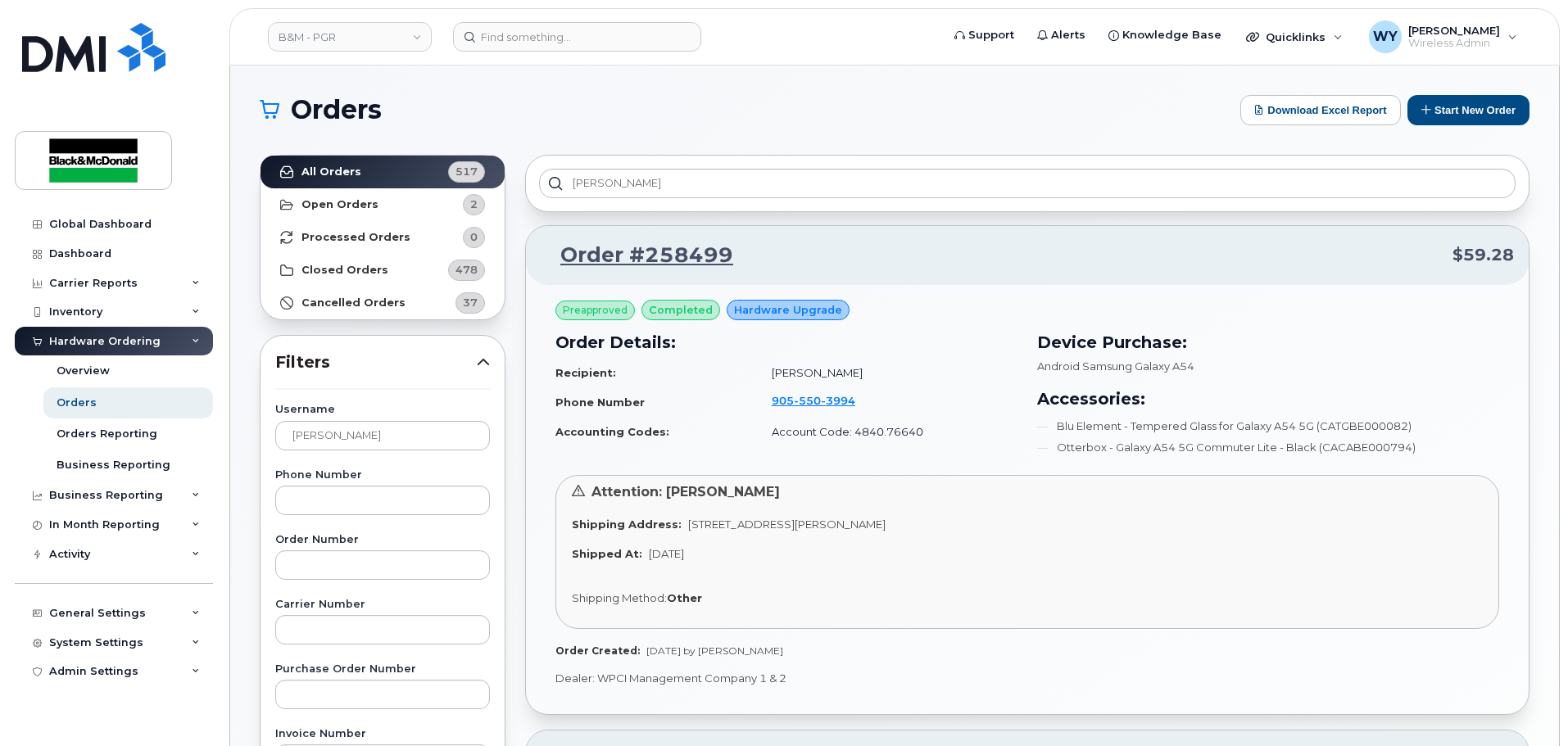
click at [1536, 362] on div "[PERSON_NAME] Order #258499 $59.28 Preapproved completed Hardware Upgrade Order…" at bounding box center [1026, 720] width 1024 height 1150
